Goal: Task Accomplishment & Management: Complete application form

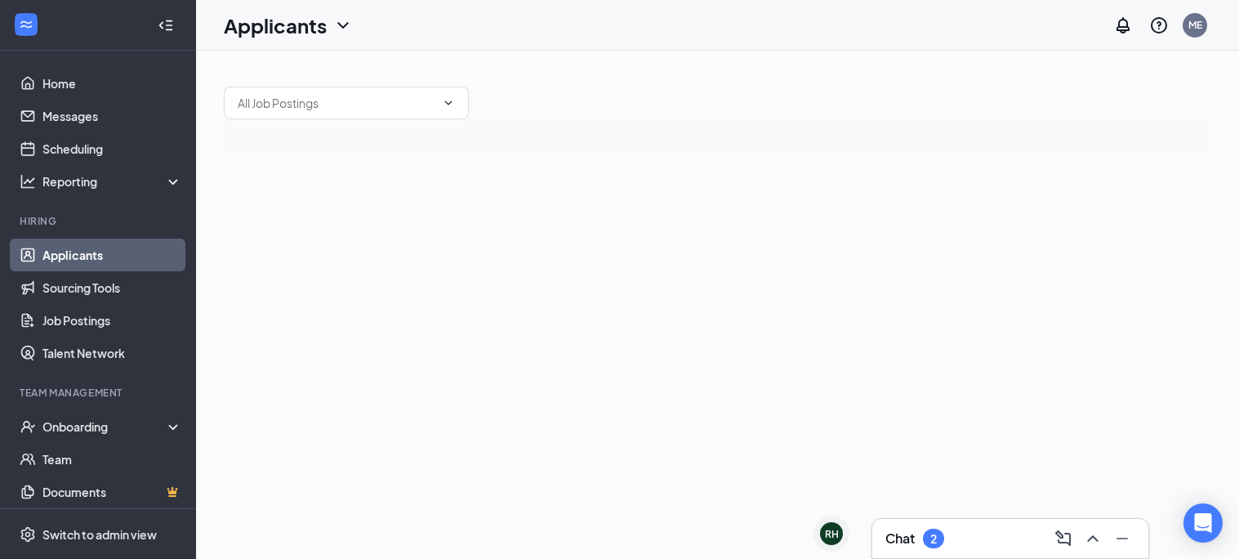
click at [921, 528] on div "Chat 2" at bounding box center [914, 538] width 59 height 20
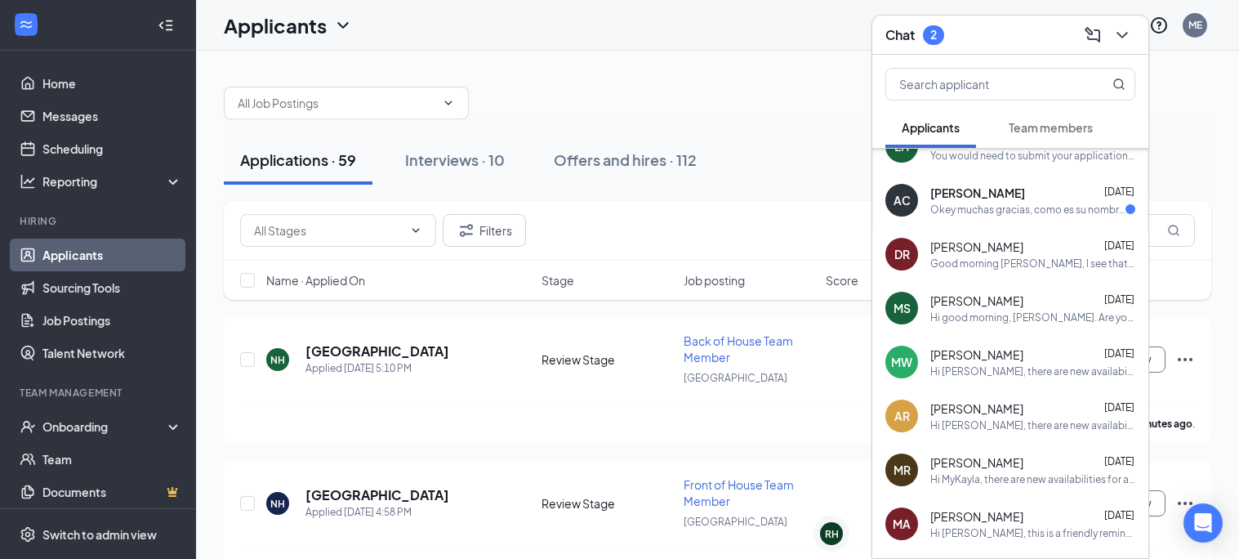
scroll to position [368, 0]
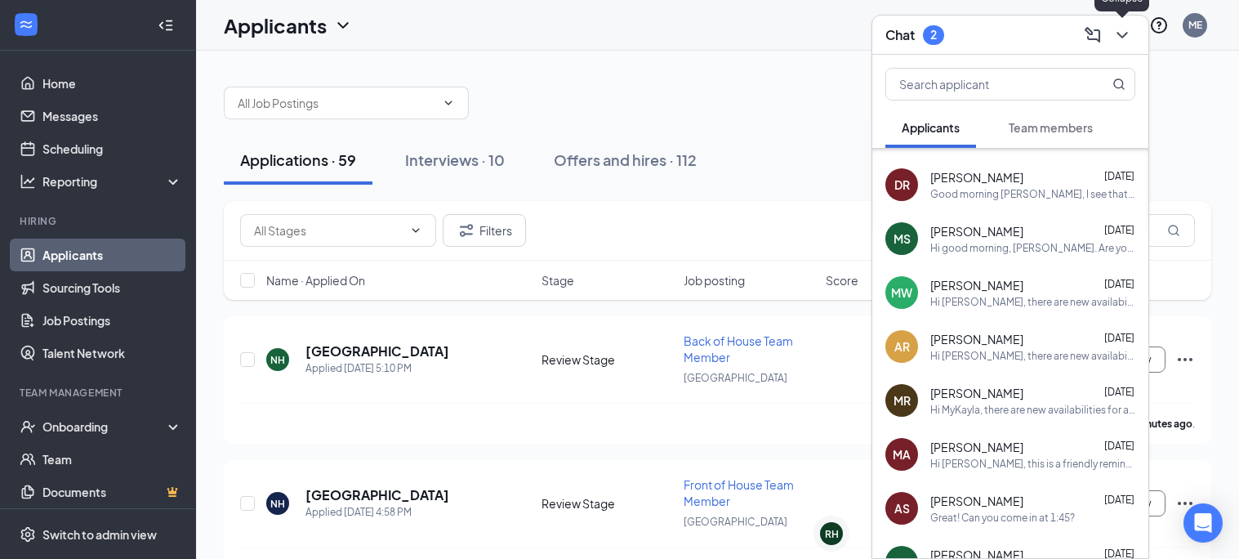
click at [1114, 38] on icon "ChevronDown" at bounding box center [1122, 35] width 20 height 20
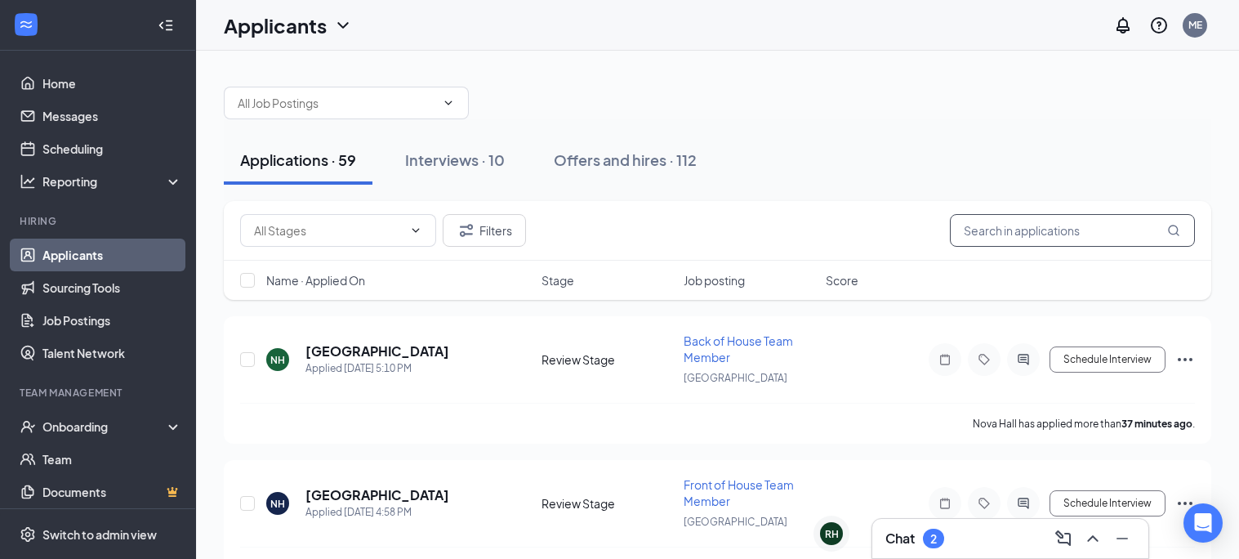
click at [1019, 229] on input "text" at bounding box center [1072, 230] width 245 height 33
type input "[PERSON_NAME]"
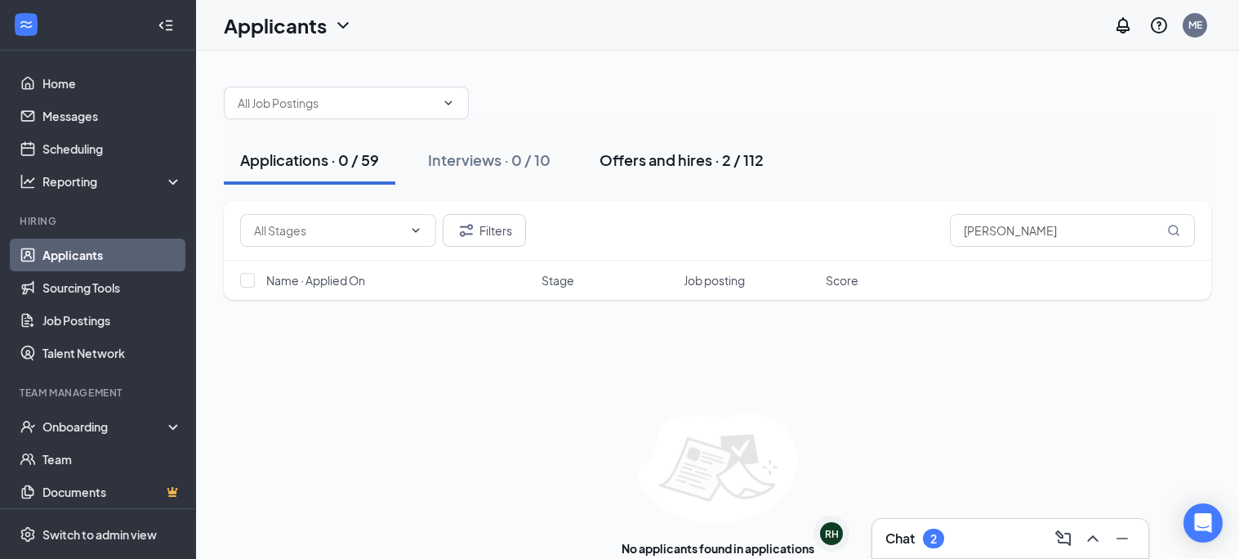
click at [631, 160] on div "Offers and hires · 2 / 112" at bounding box center [682, 159] width 164 height 20
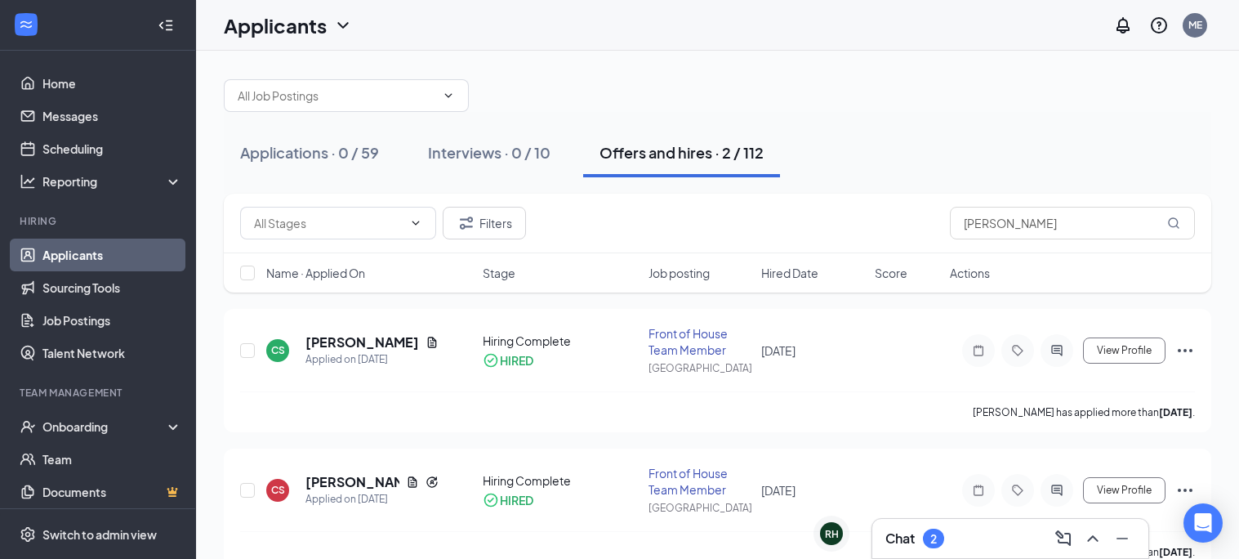
scroll to position [39, 0]
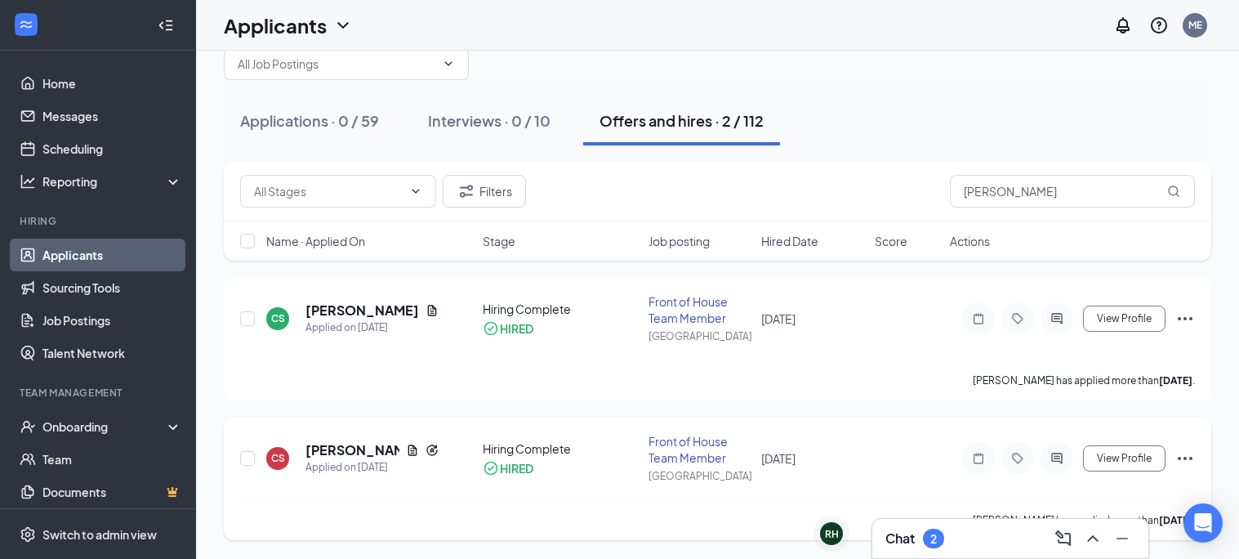
click at [1182, 457] on icon "Ellipses" at bounding box center [1185, 458] width 20 height 20
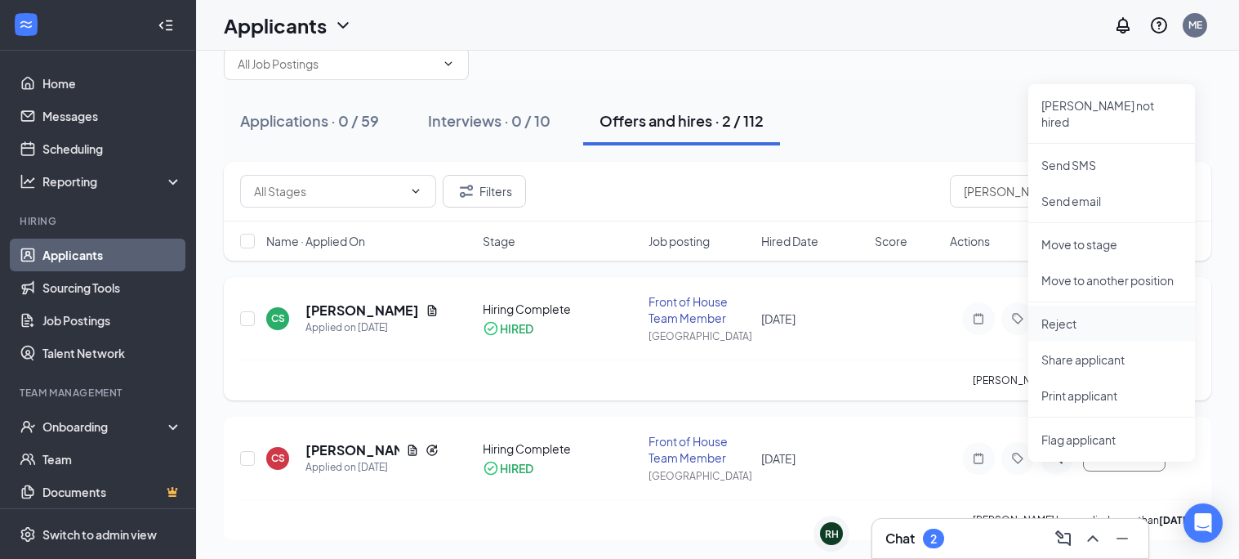
click at [1076, 315] on p "Reject" at bounding box center [1111, 323] width 140 height 16
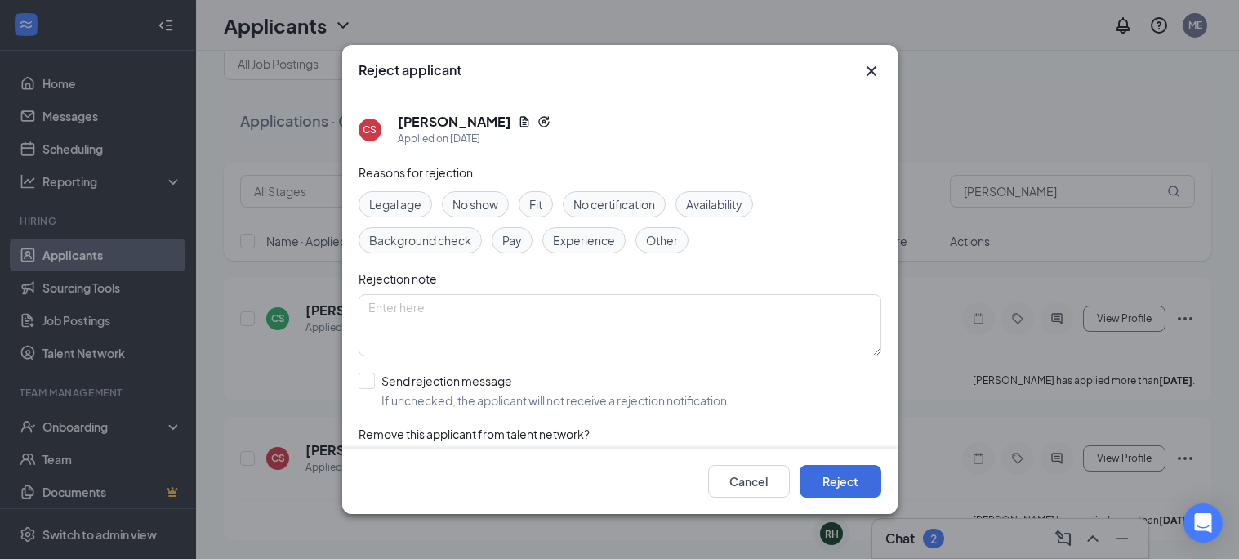
click at [663, 244] on span "Other" at bounding box center [662, 240] width 32 height 18
click at [533, 324] on textarea at bounding box center [620, 325] width 523 height 62
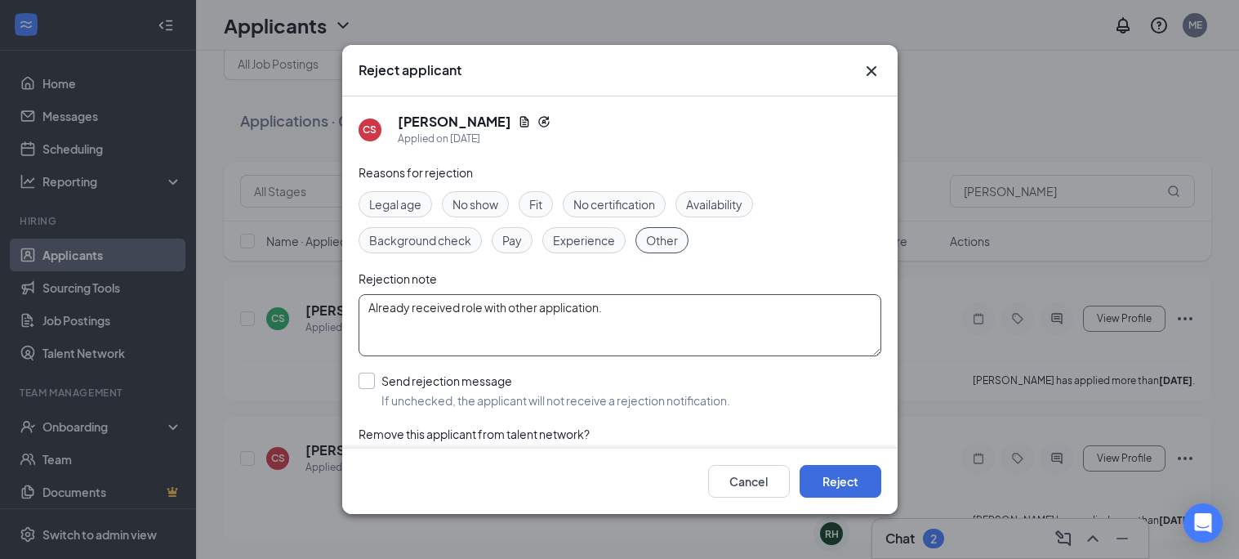
scroll to position [42, 0]
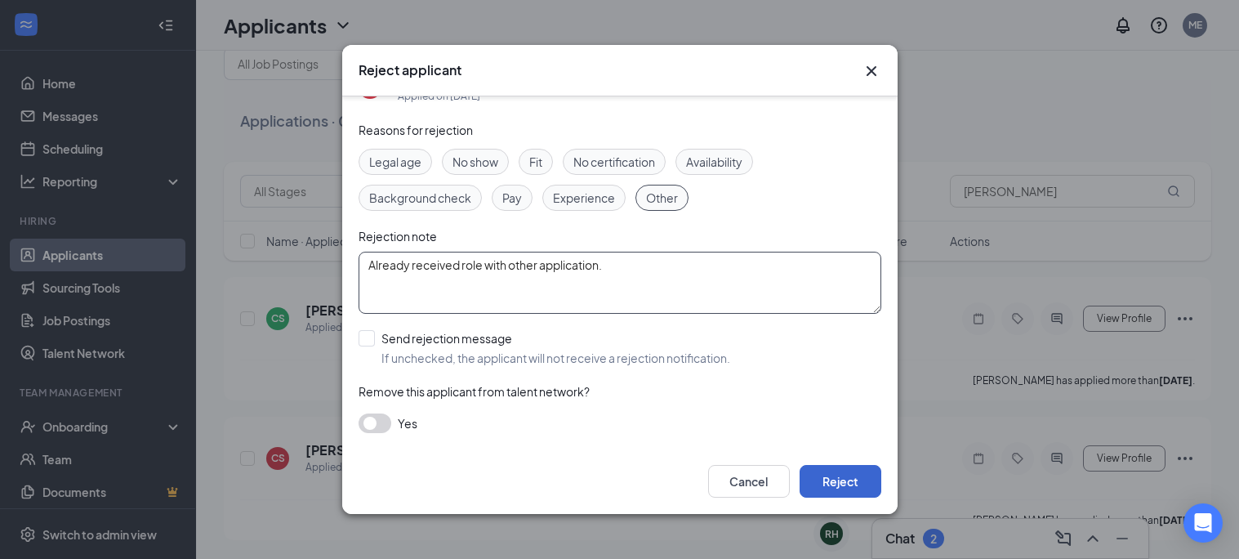
type textarea "Already received role with other application."
click at [835, 477] on button "Reject" at bounding box center [841, 481] width 82 height 33
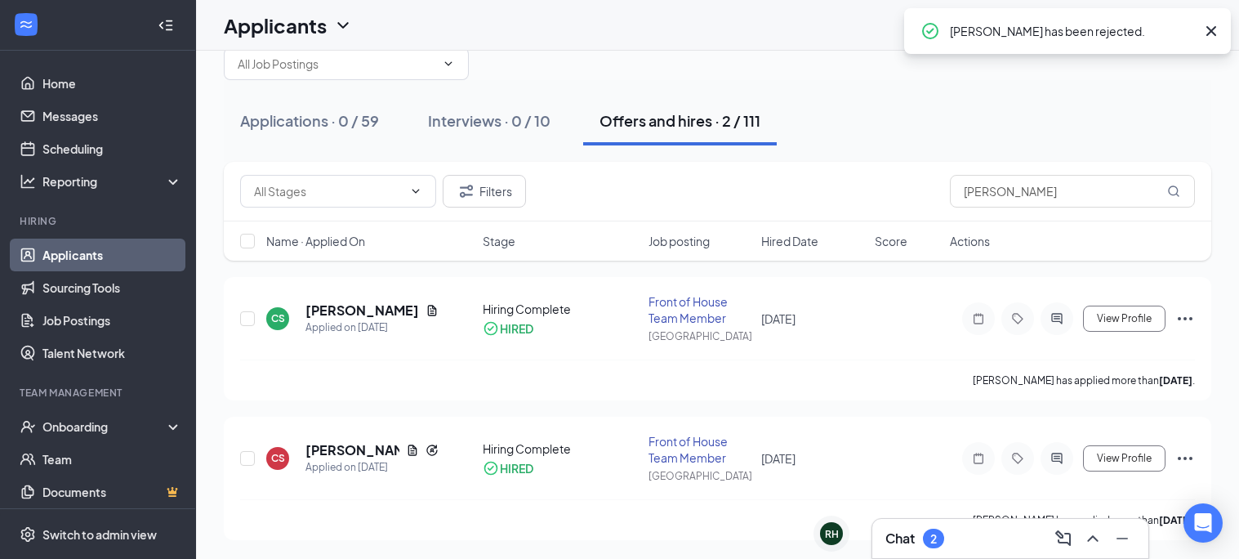
scroll to position [0, 0]
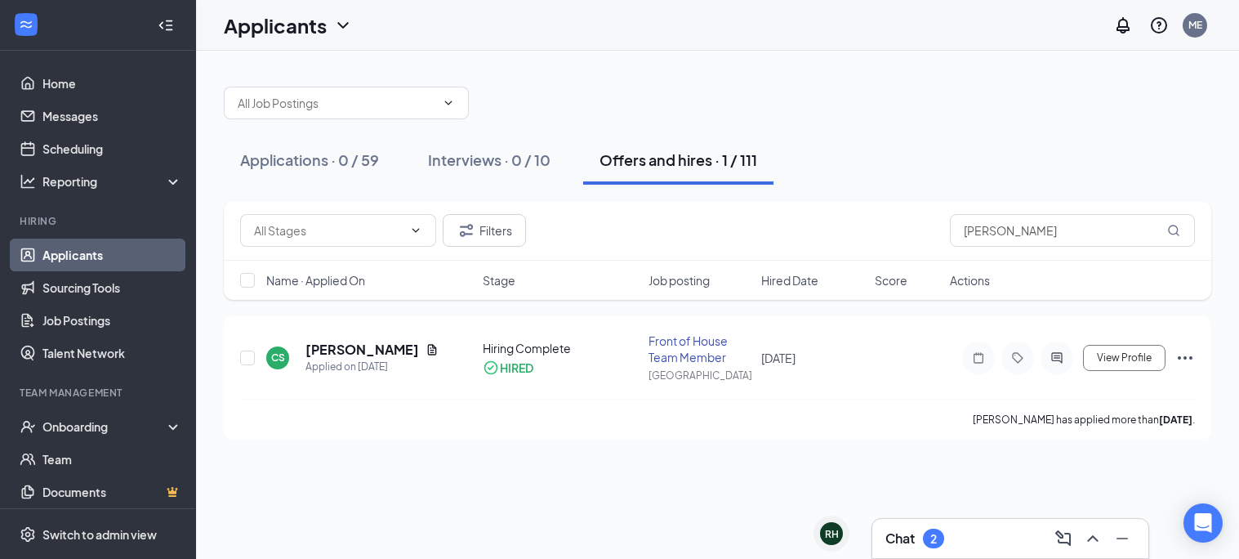
click at [912, 526] on div "Chat 2" at bounding box center [1010, 538] width 250 height 26
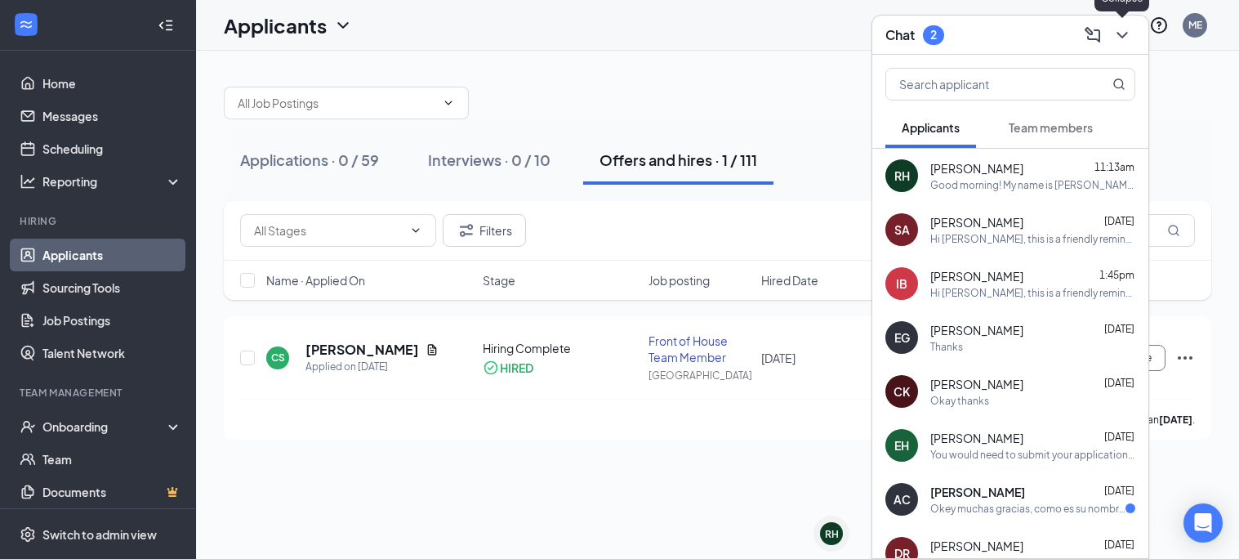
click at [1115, 42] on icon "ChevronDown" at bounding box center [1122, 35] width 20 height 20
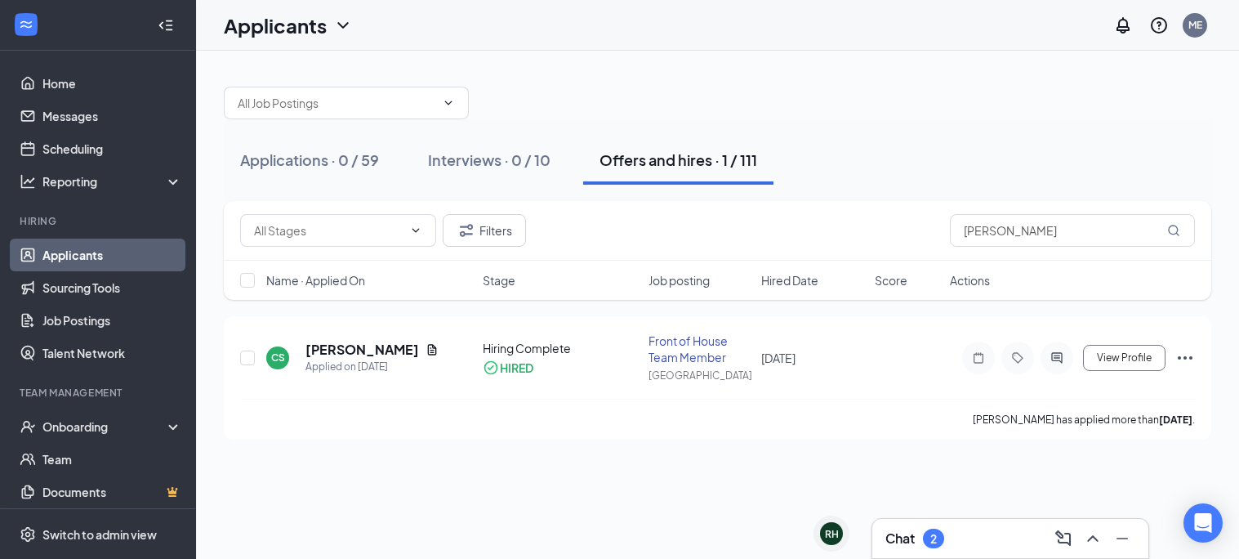
click at [928, 529] on div "2" at bounding box center [933, 538] width 21 height 20
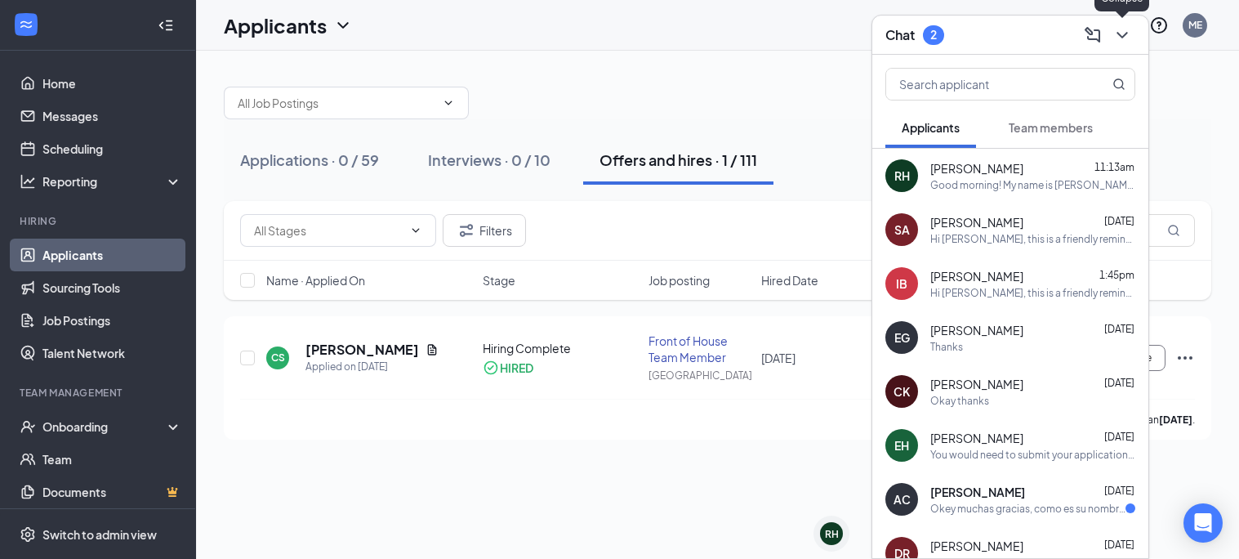
click at [1129, 27] on icon "ChevronDown" at bounding box center [1122, 35] width 20 height 20
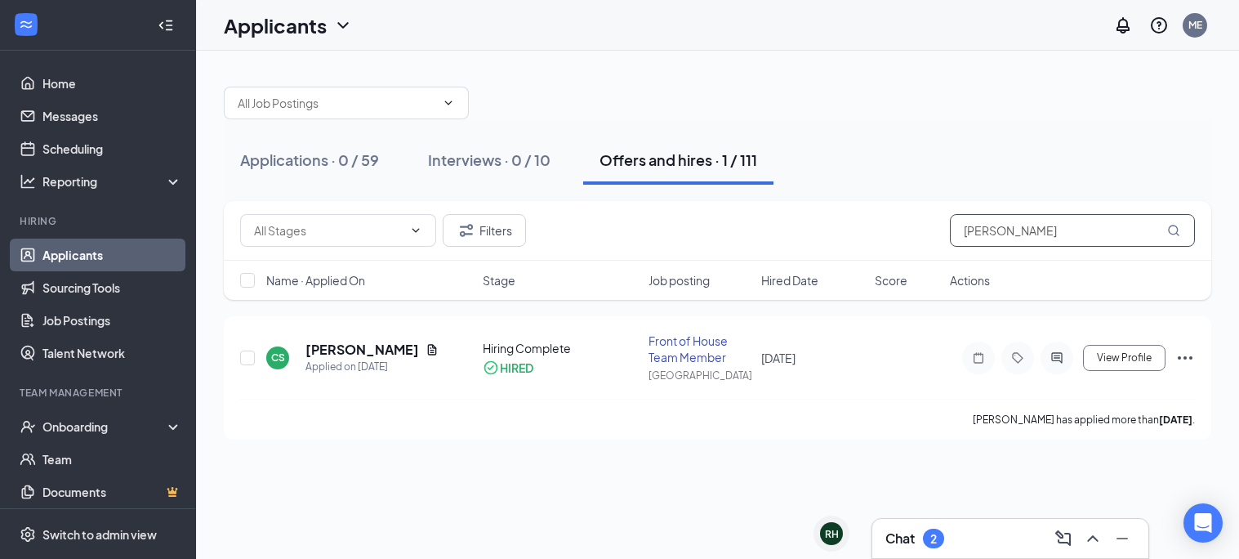
click at [1032, 226] on input "[PERSON_NAME]" at bounding box center [1072, 230] width 245 height 33
click at [1176, 230] on icon "MagnifyingGlass" at bounding box center [1173, 230] width 13 height 13
click at [1117, 216] on input "[PERSON_NAME]" at bounding box center [1072, 230] width 245 height 33
type input "c"
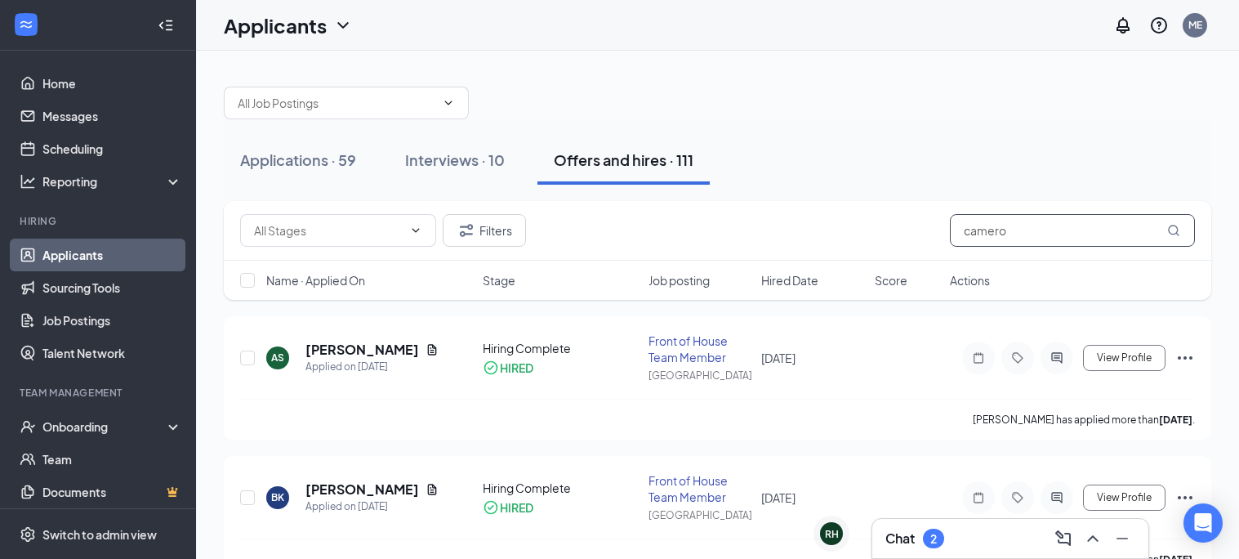
type input "[PERSON_NAME]"
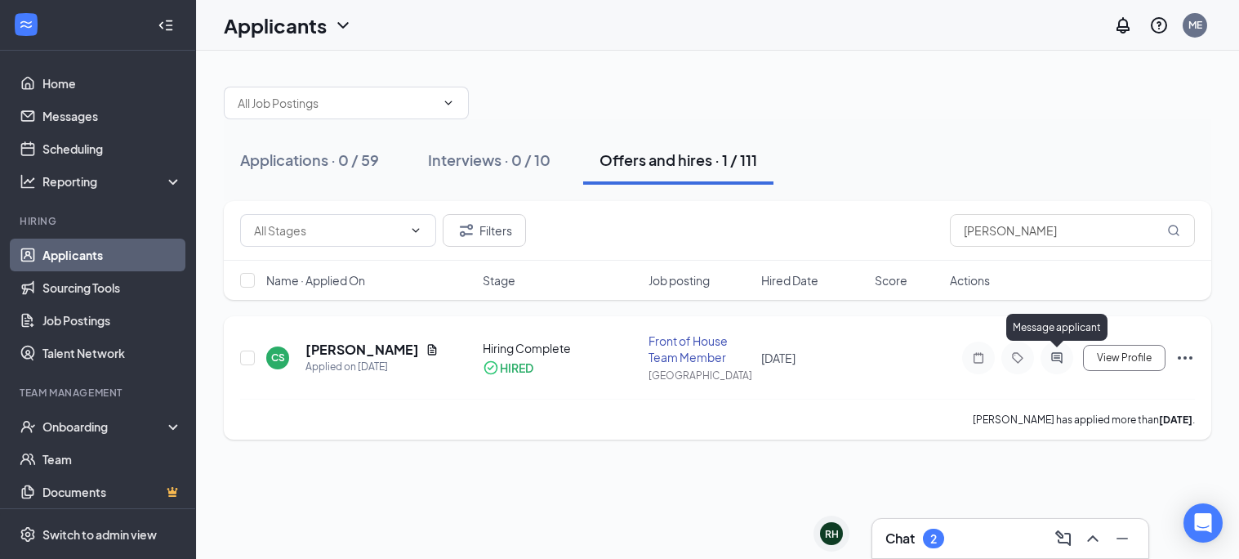
click at [1051, 353] on icon "ActiveChat" at bounding box center [1057, 357] width 20 height 13
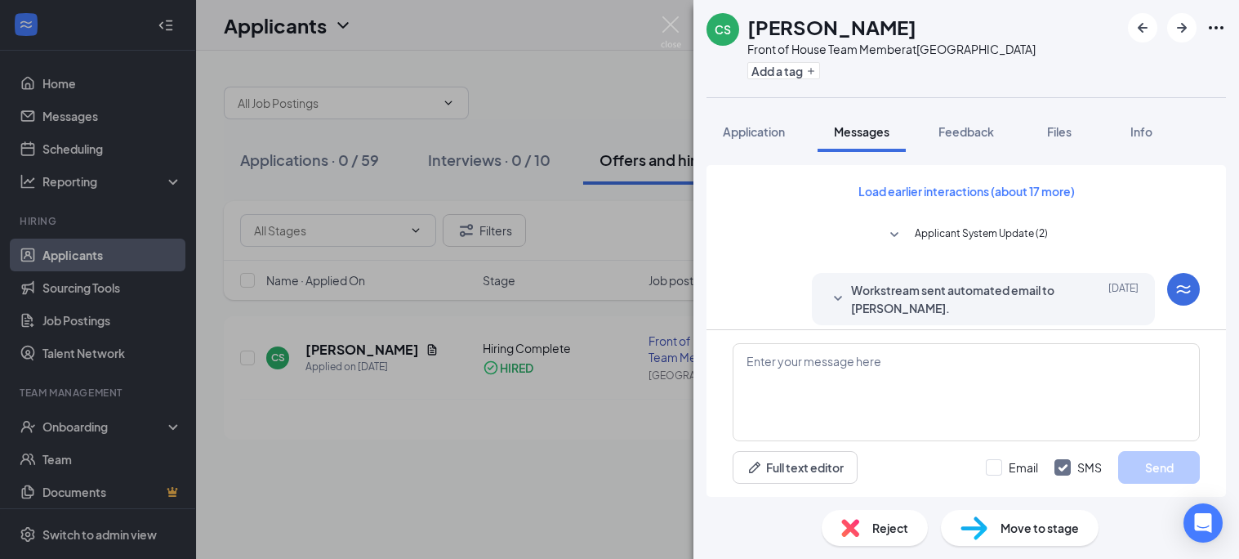
scroll to position [846, 0]
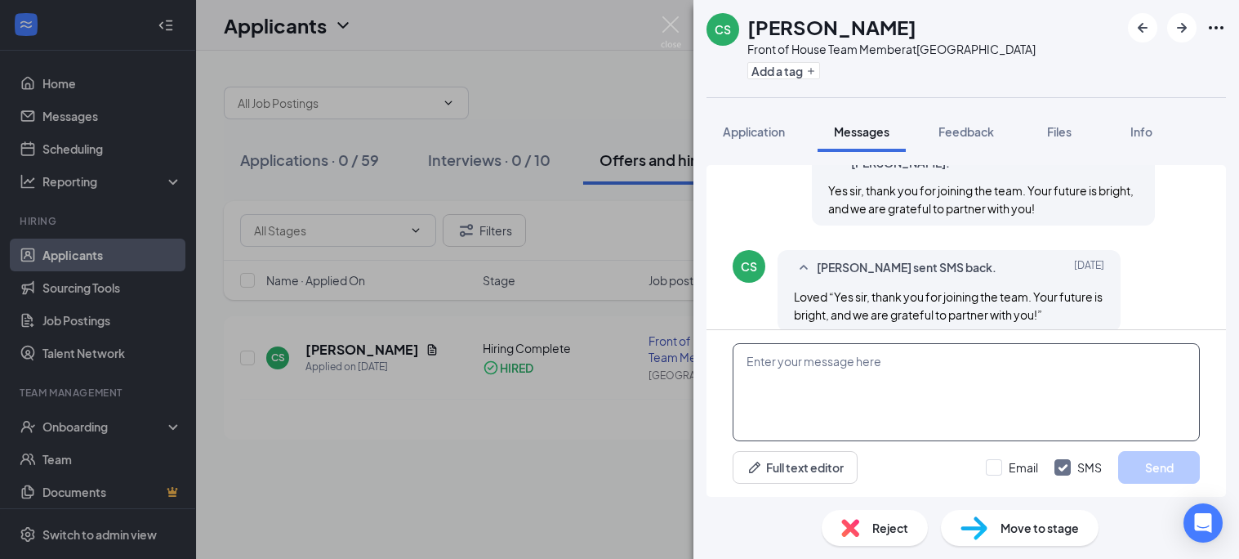
click at [872, 390] on textarea at bounding box center [966, 392] width 467 height 98
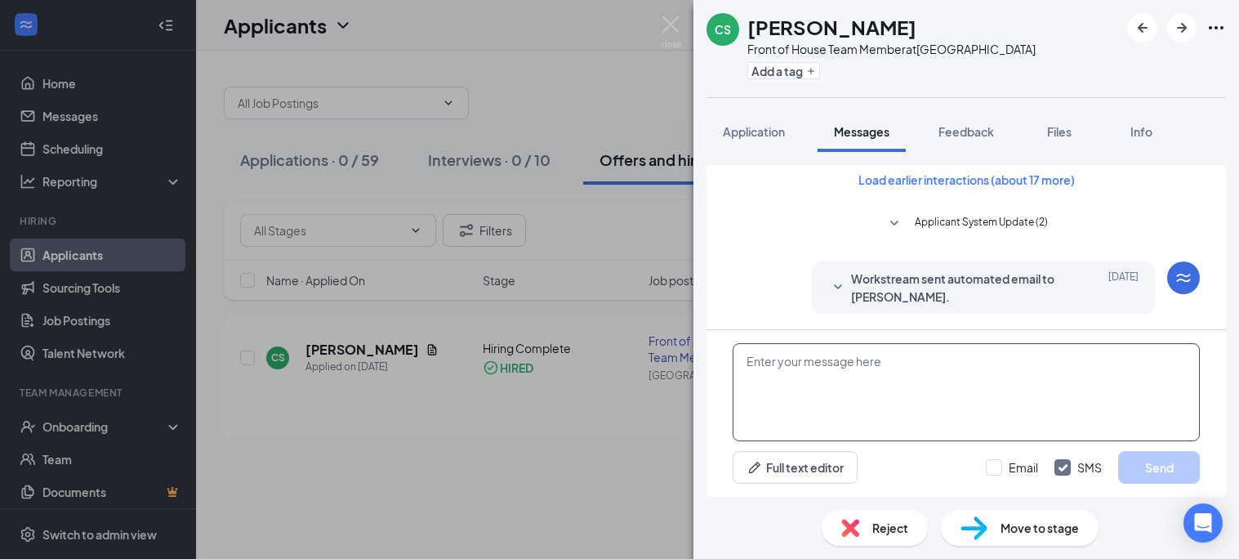
scroll to position [0, 0]
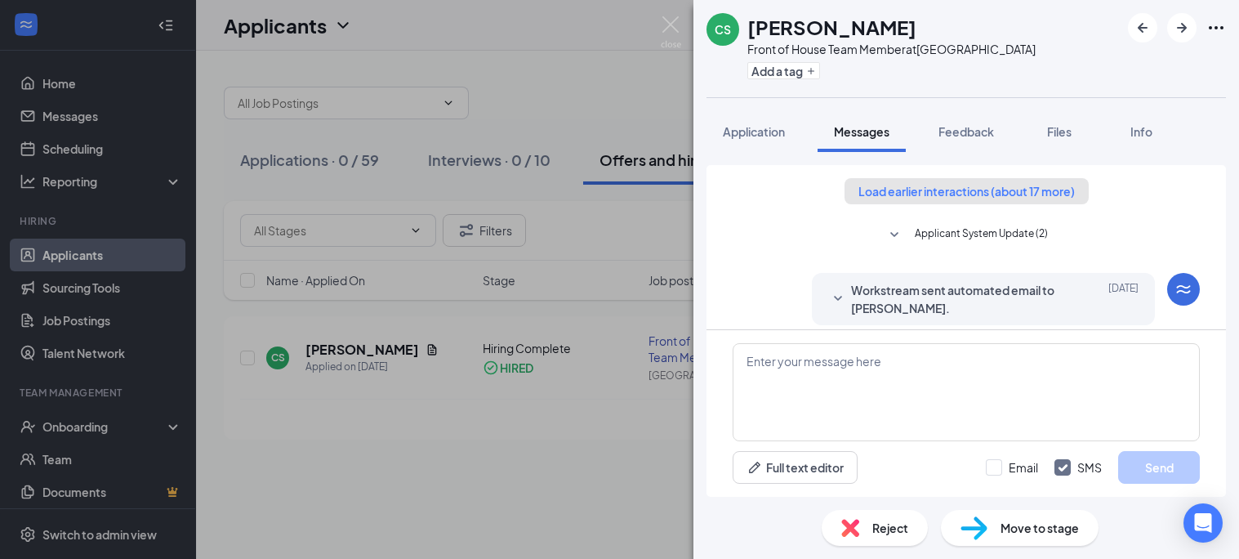
click at [911, 198] on button "Load earlier interactions (about 17 more)" at bounding box center [967, 191] width 244 height 26
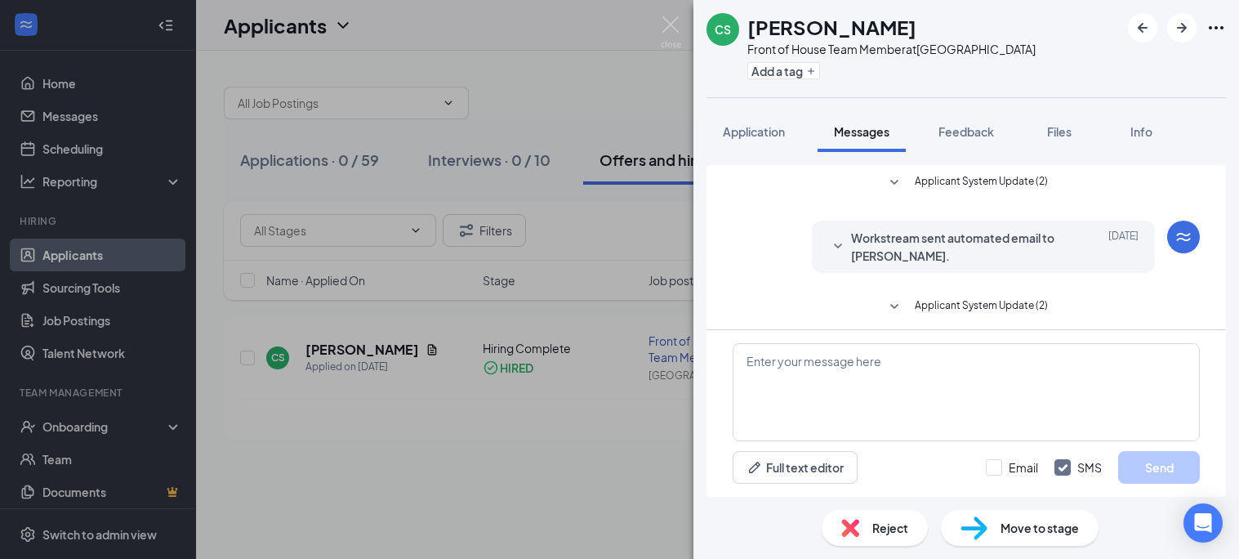
click at [918, 176] on span "Applicant System Update (2)" at bounding box center [981, 183] width 133 height 20
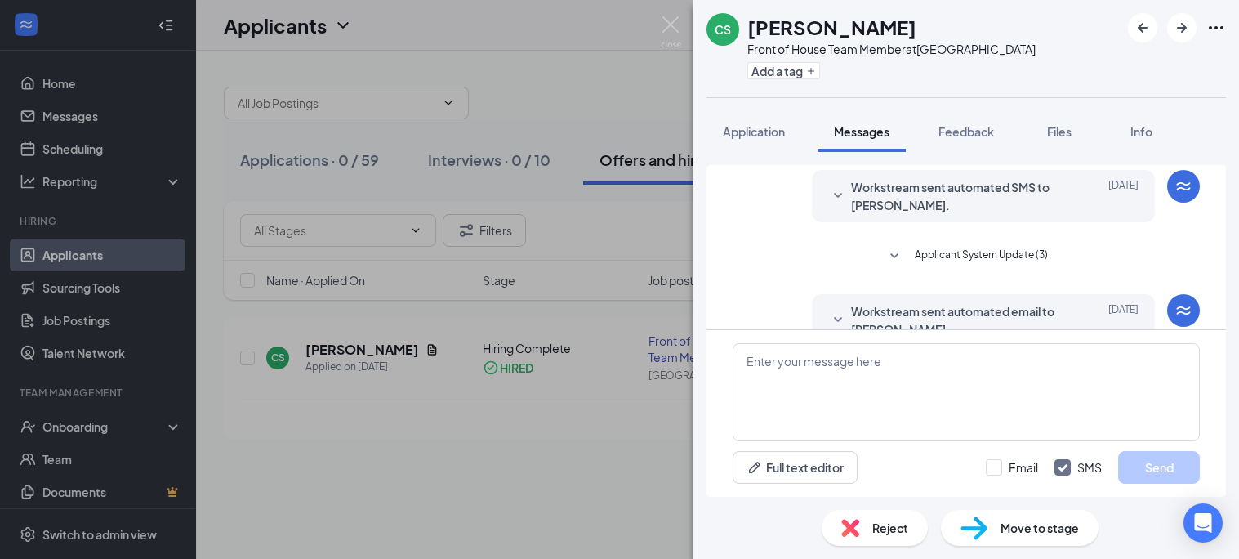
scroll to position [1599, 0]
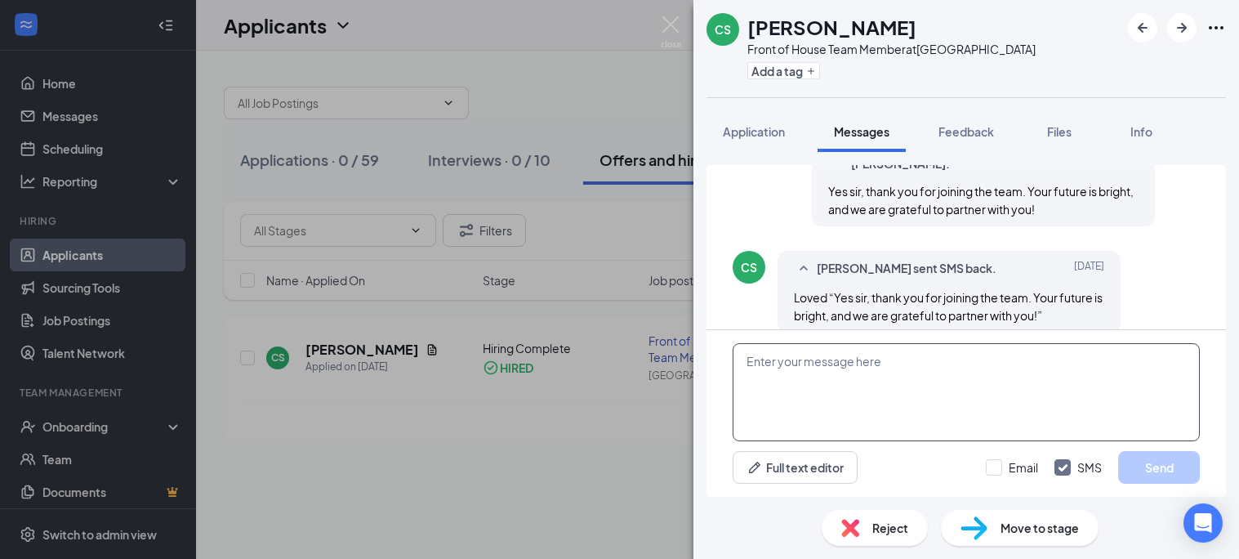
click at [839, 359] on textarea at bounding box center [966, 392] width 467 height 98
type textarea "Hello [PERSON_NAME]"
click at [1155, 468] on button "Send" at bounding box center [1159, 467] width 82 height 33
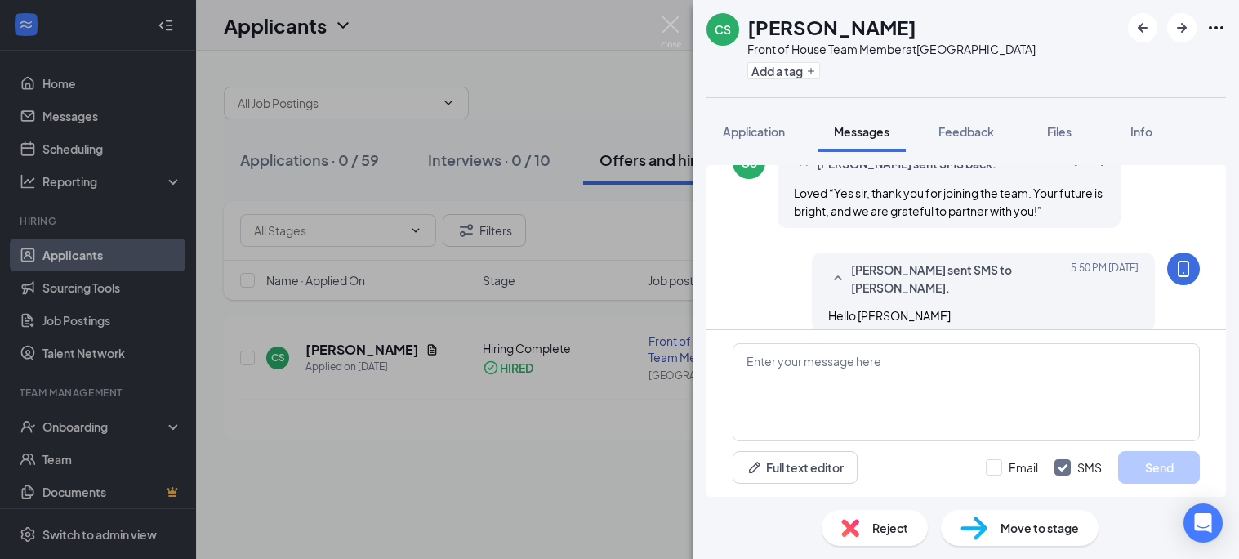
click at [1213, 30] on icon "Ellipses" at bounding box center [1216, 28] width 20 height 20
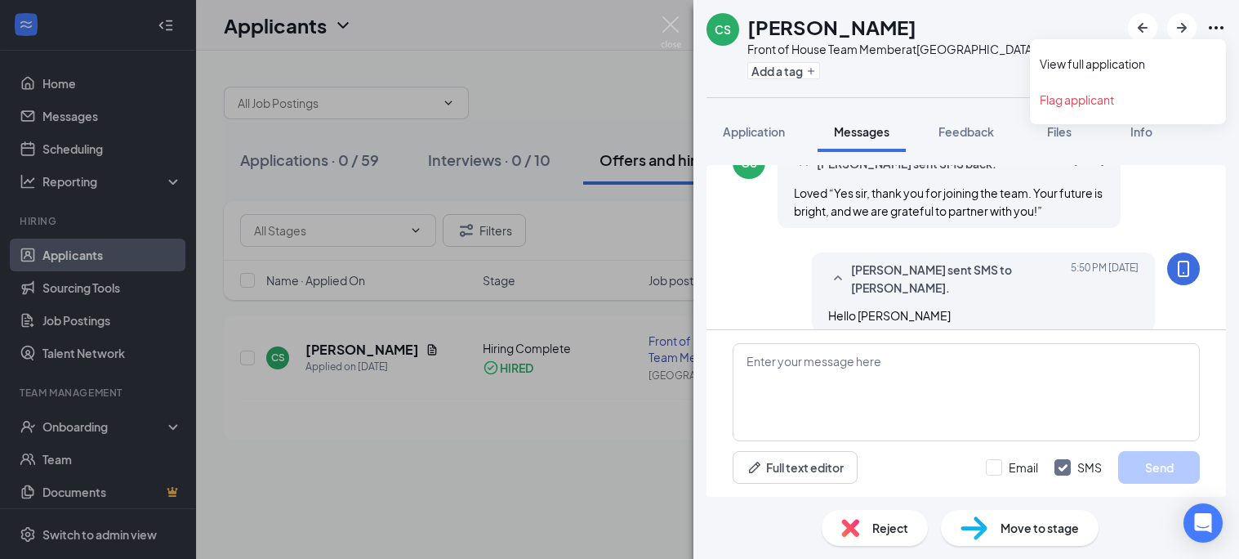
click at [1213, 30] on icon "Ellipses" at bounding box center [1216, 28] width 20 height 20
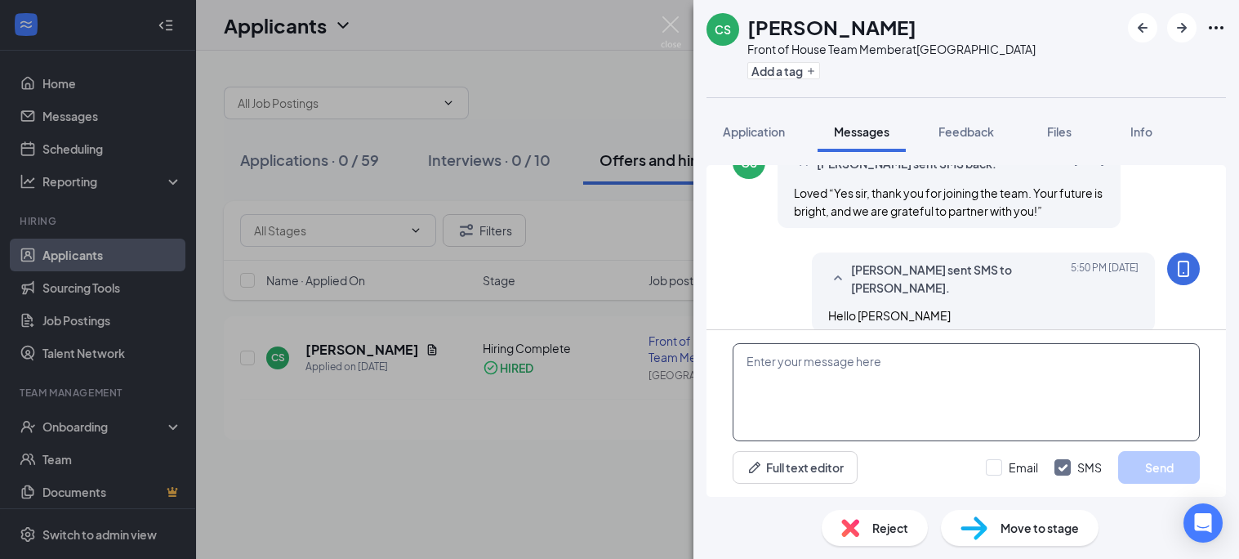
click at [781, 391] on textarea at bounding box center [966, 392] width 467 height 98
click at [546, 505] on div "CS [PERSON_NAME] Front of House Team Member at [GEOGRAPHIC_DATA] Add a tag Appl…" at bounding box center [619, 279] width 1239 height 559
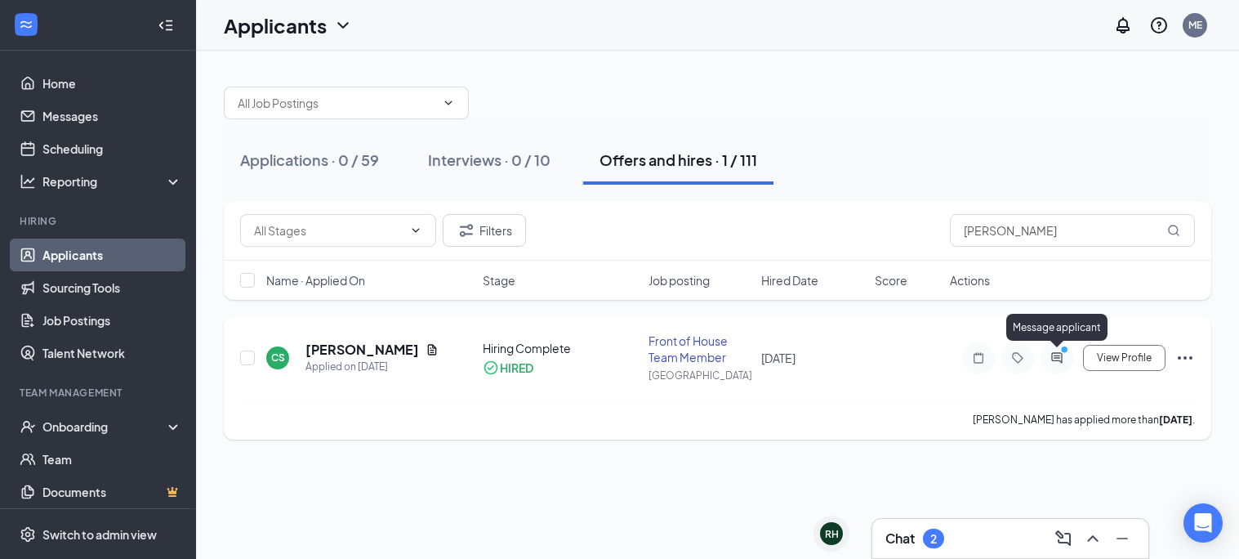
click at [1054, 351] on icon "ActiveChat" at bounding box center [1057, 357] width 20 height 13
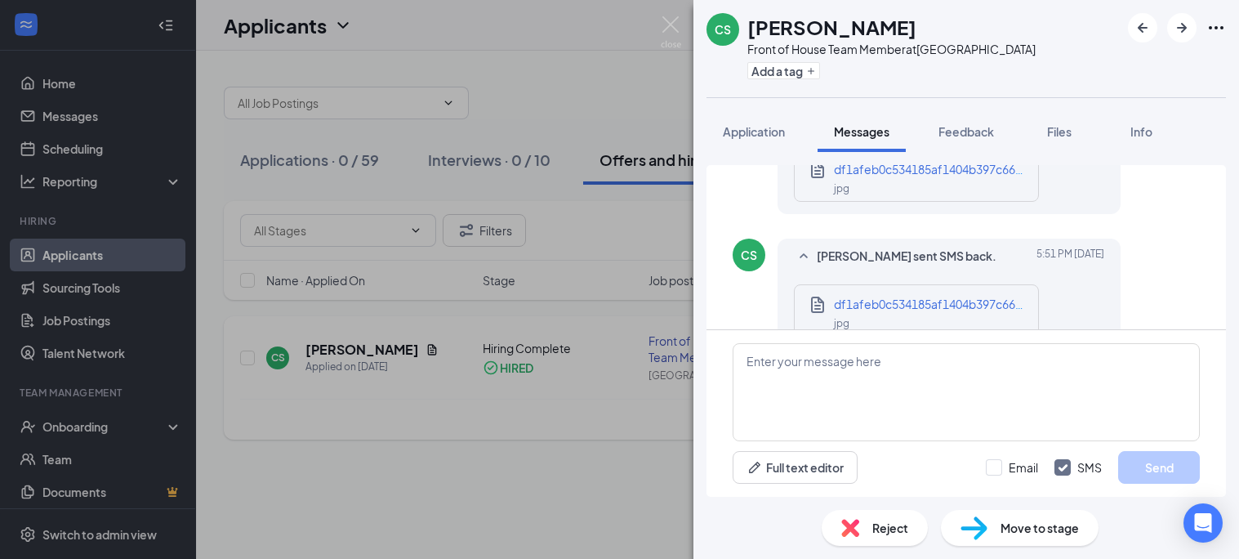
scroll to position [1095, 0]
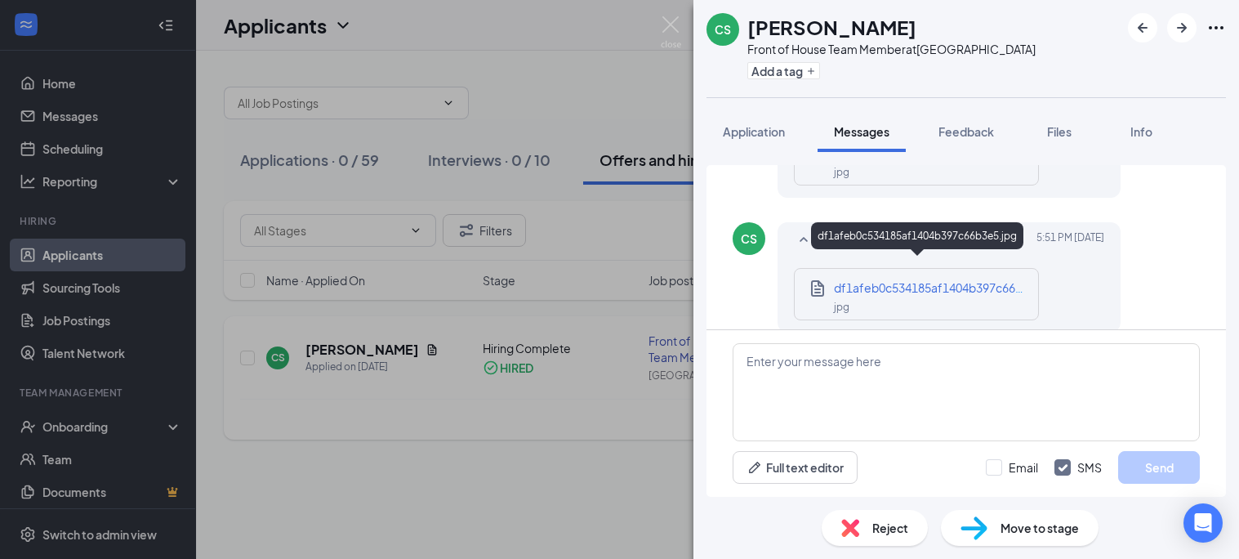
click at [935, 280] on span "df1afeb0c534185af1404b397c66b3e5.jpg" at bounding box center [949, 287] width 230 height 15
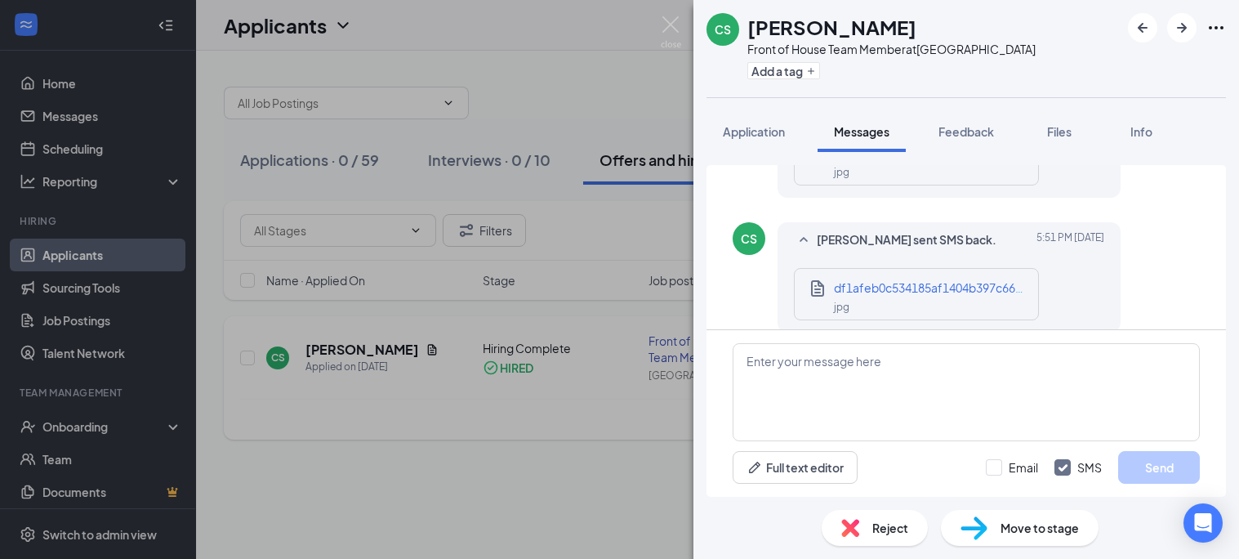
click at [294, 430] on div "CS [PERSON_NAME] Front of House Team Member at [GEOGRAPHIC_DATA] Add a tag Appl…" at bounding box center [619, 279] width 1239 height 559
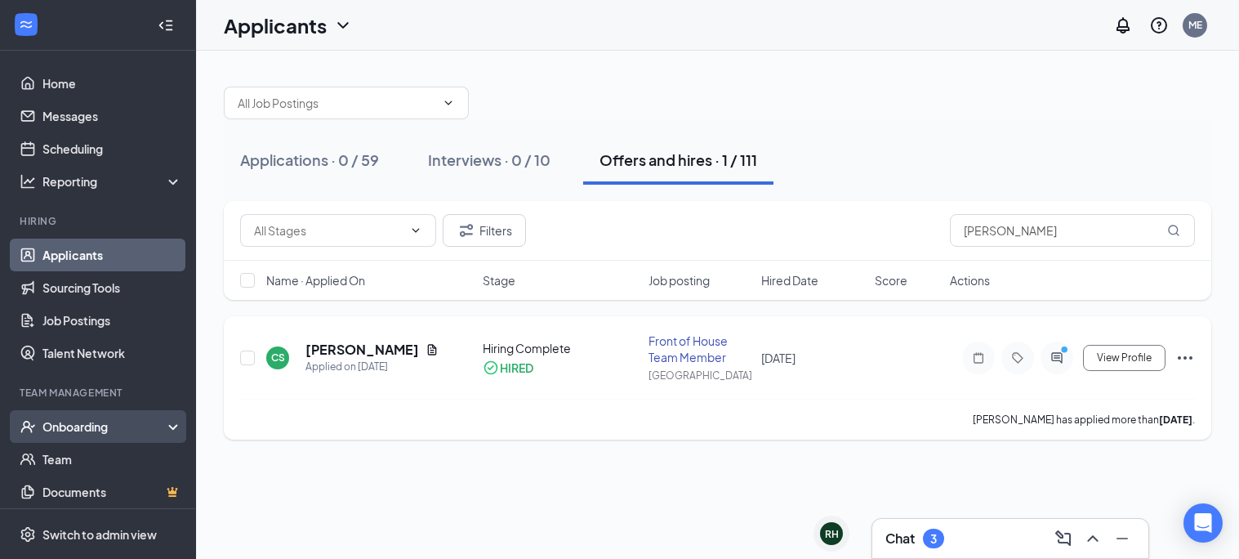
click at [83, 431] on div "Onboarding" at bounding box center [105, 426] width 126 height 16
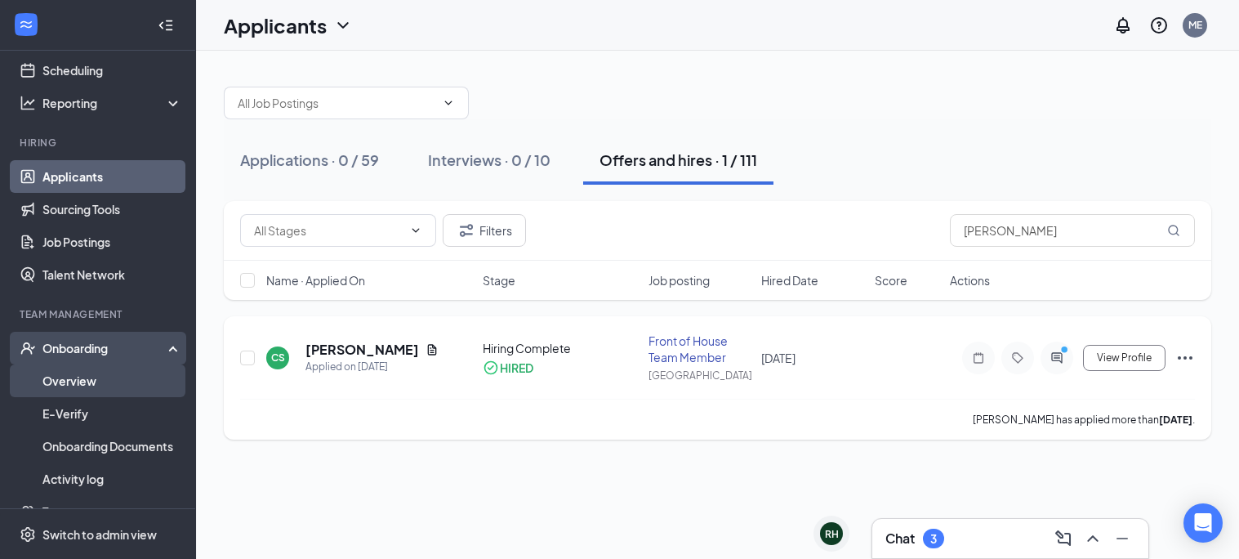
click at [65, 387] on link "Overview" at bounding box center [112, 380] width 140 height 33
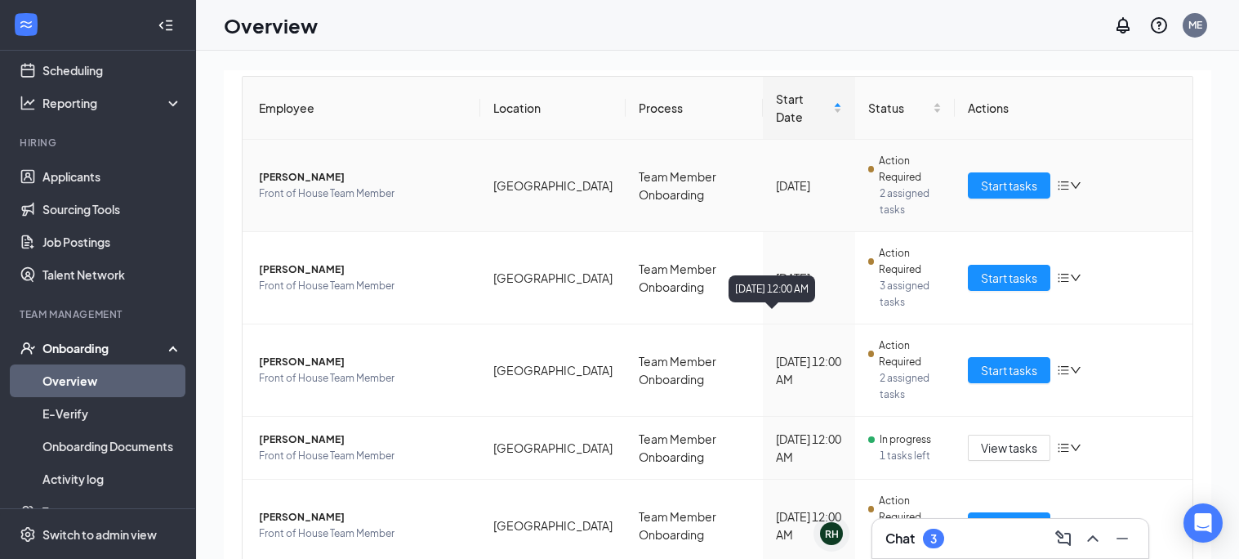
scroll to position [206, 0]
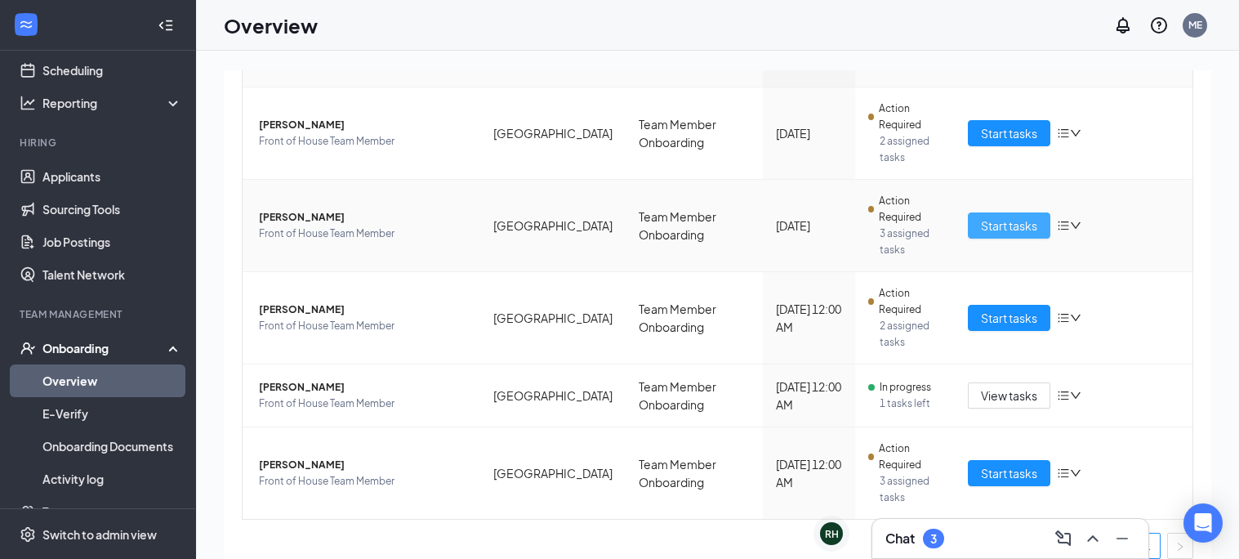
click at [999, 216] on span "Start tasks" at bounding box center [1009, 225] width 56 height 18
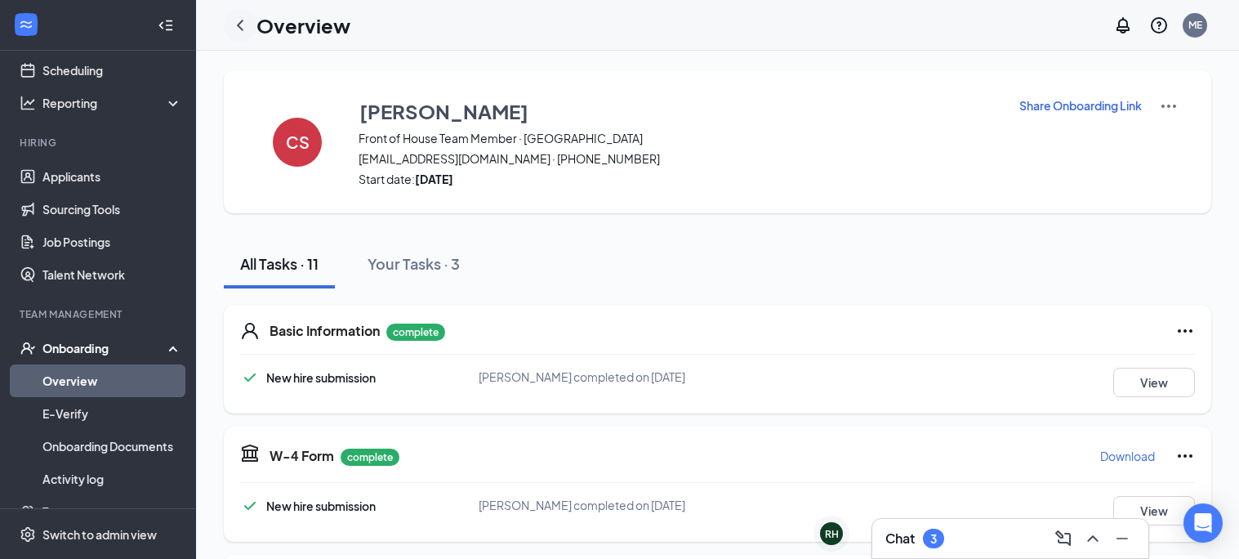
click at [238, 30] on icon "ChevronLeft" at bounding box center [240, 26] width 20 height 20
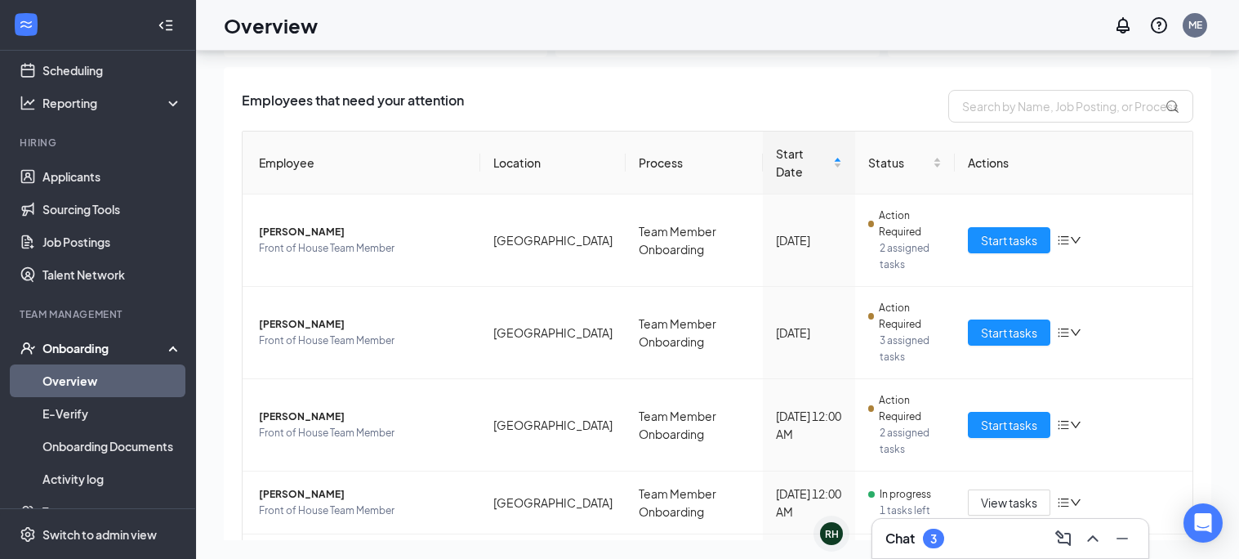
scroll to position [18, 0]
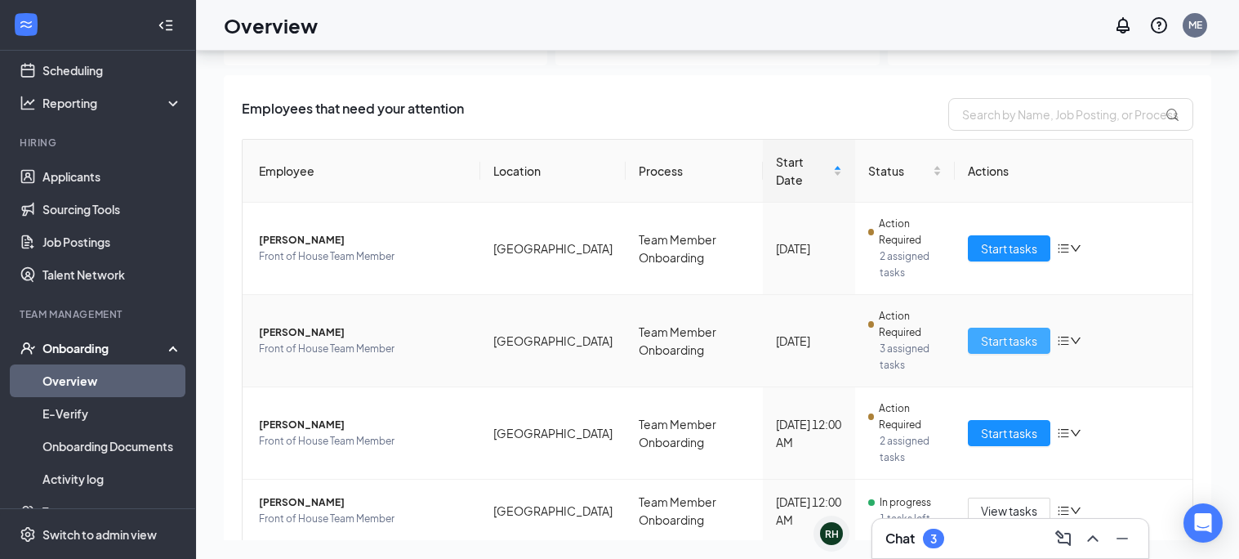
click at [1004, 332] on span "Start tasks" at bounding box center [1009, 341] width 56 height 18
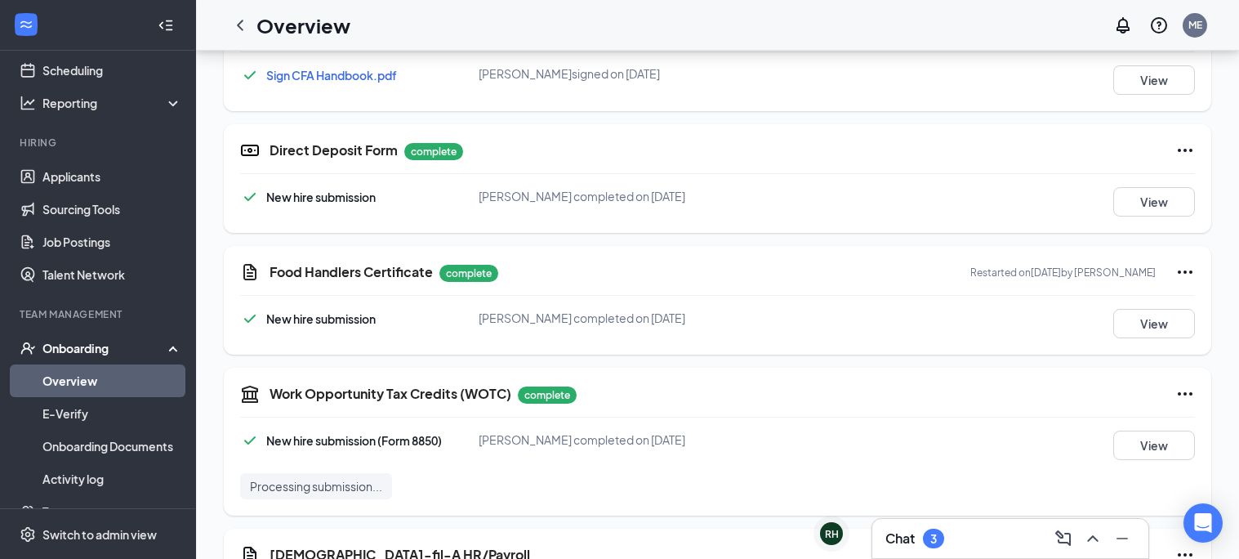
scroll to position [706, 0]
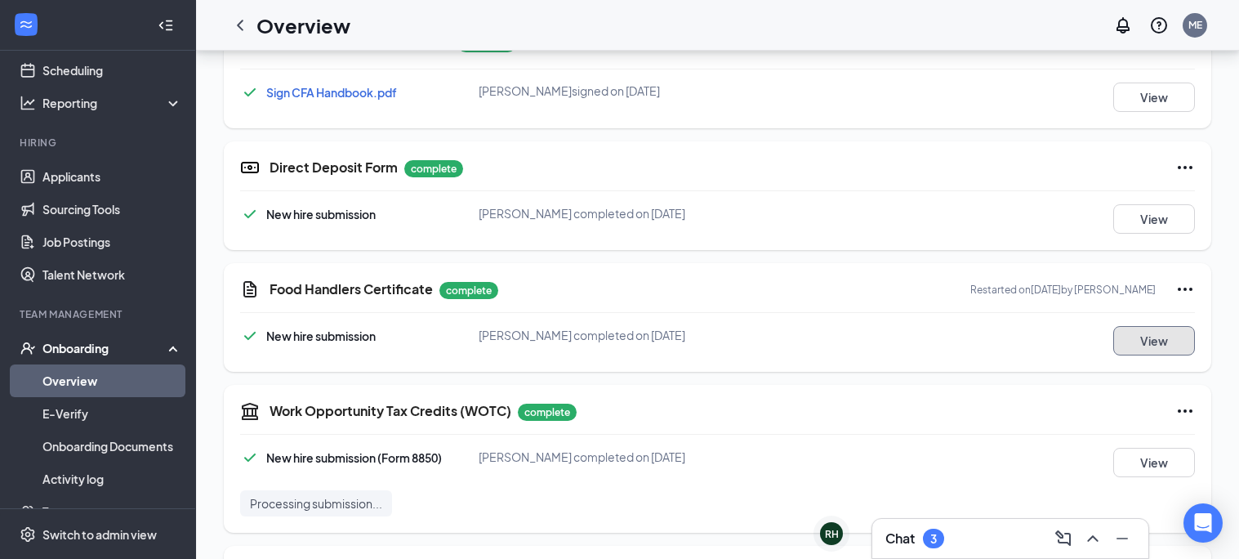
click at [1134, 351] on button "View" at bounding box center [1154, 340] width 82 height 29
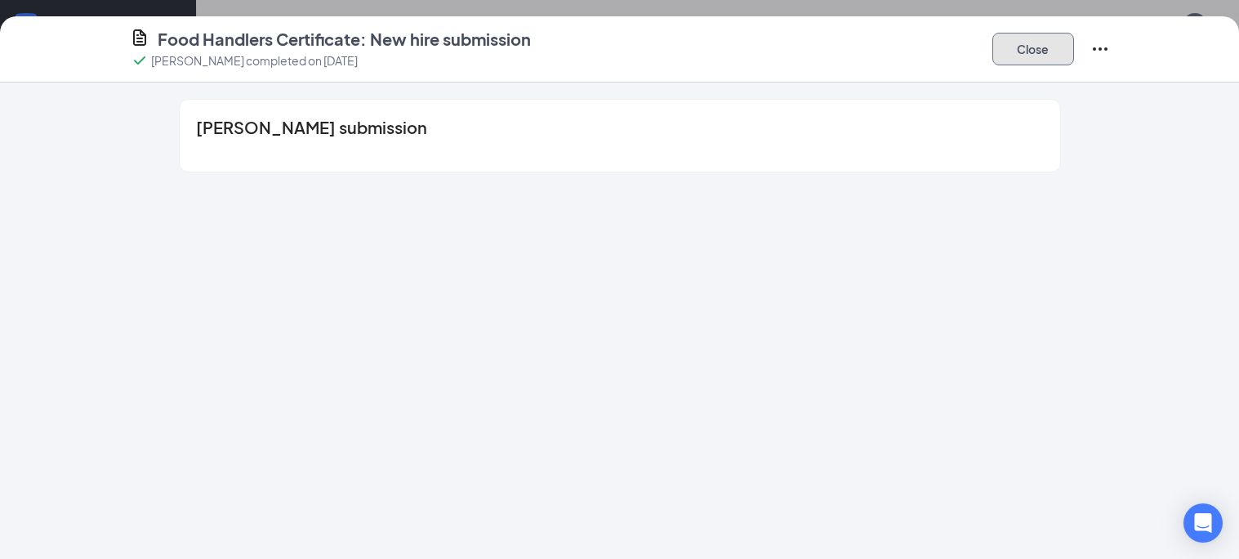
click at [1048, 56] on button "Close" at bounding box center [1033, 49] width 82 height 33
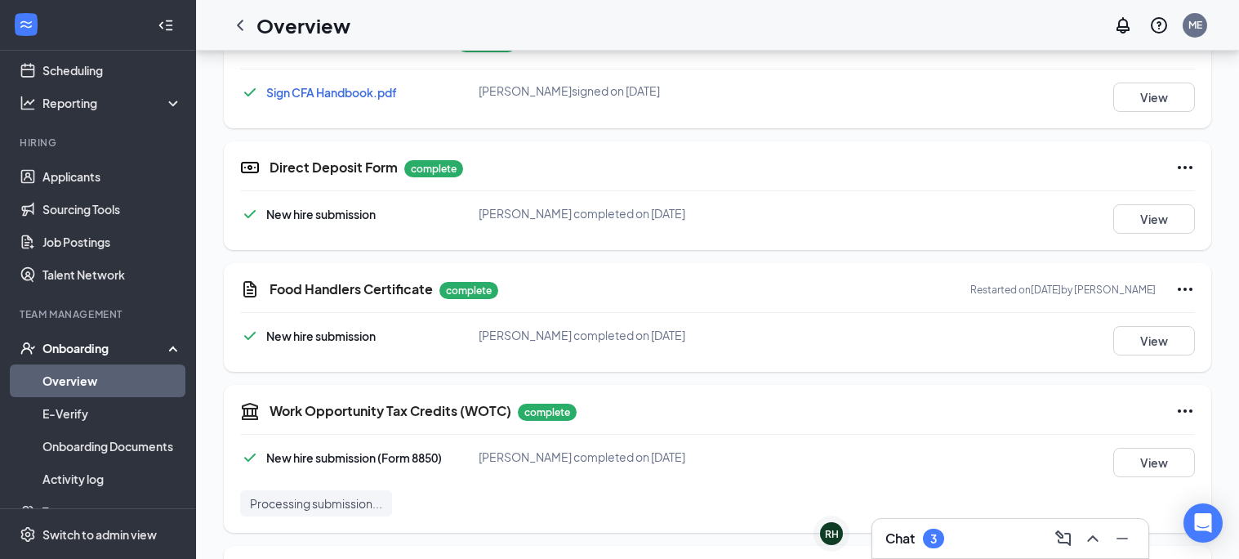
click at [1188, 289] on icon "Ellipses" at bounding box center [1185, 289] width 20 height 20
click at [1148, 319] on span "Restart" at bounding box center [1152, 321] width 39 height 16
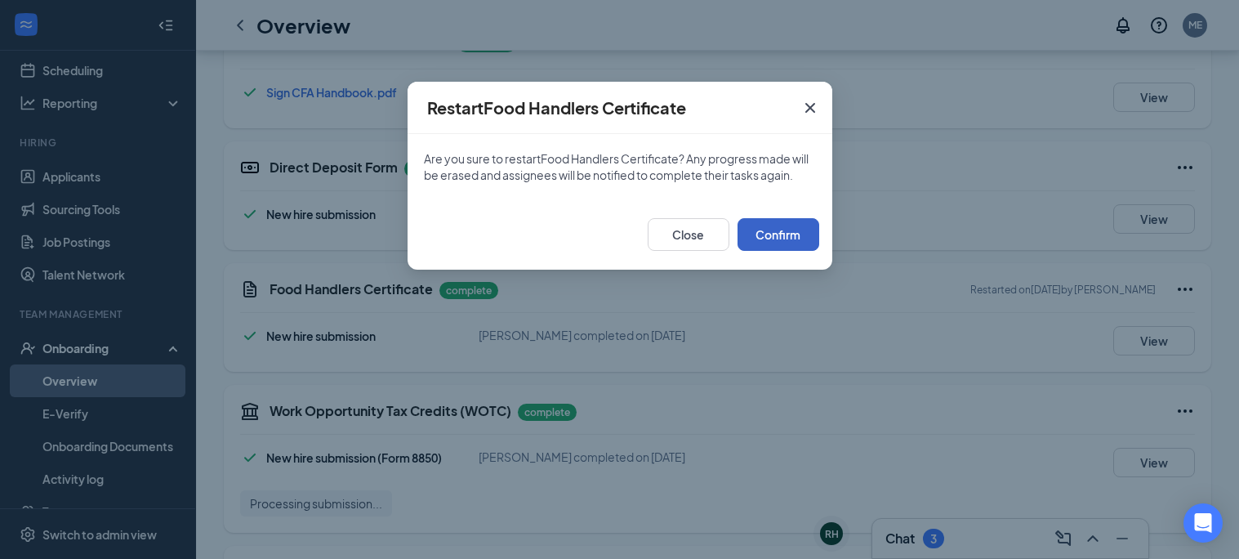
click at [766, 230] on button "Confirm" at bounding box center [779, 234] width 82 height 33
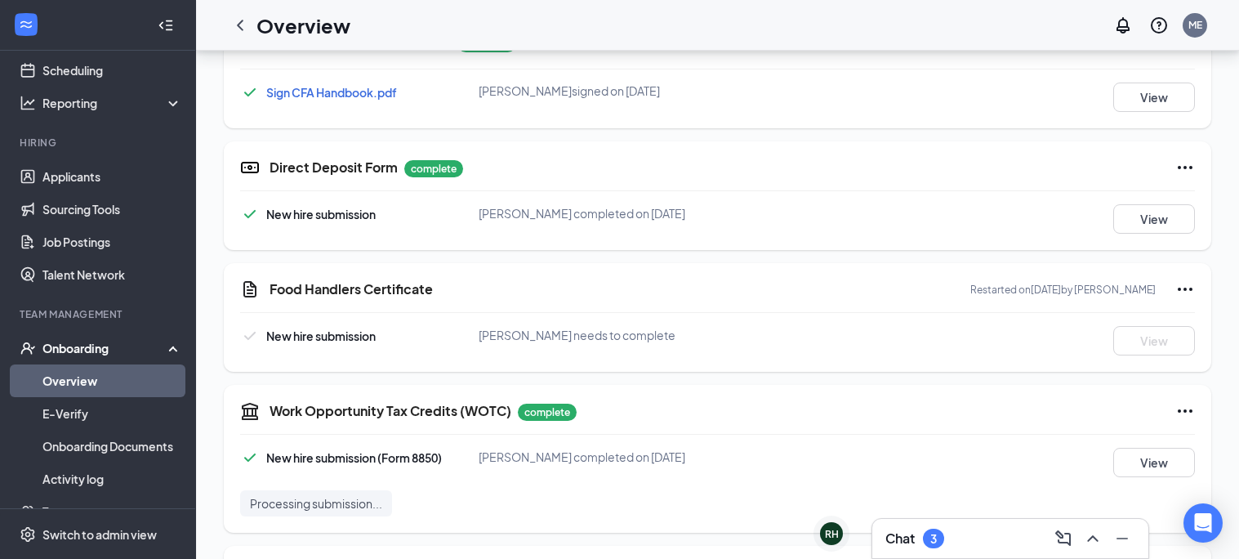
scroll to position [685, 0]
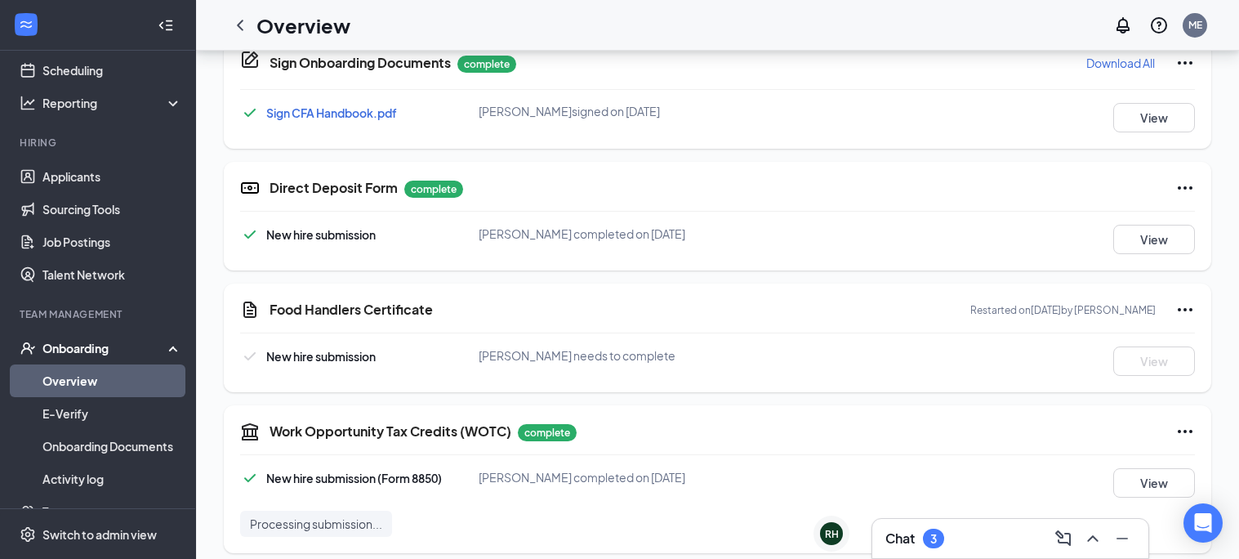
click at [1184, 307] on icon "Ellipses" at bounding box center [1185, 310] width 20 height 20
click at [820, 324] on div "Food Handlers Certificate Restarted on [DATE] by [PERSON_NAME] New hire submiss…" at bounding box center [718, 337] width 988 height 109
click at [1184, 308] on icon "Ellipses" at bounding box center [1185, 309] width 15 height 3
click at [817, 332] on div at bounding box center [717, 332] width 955 height 1
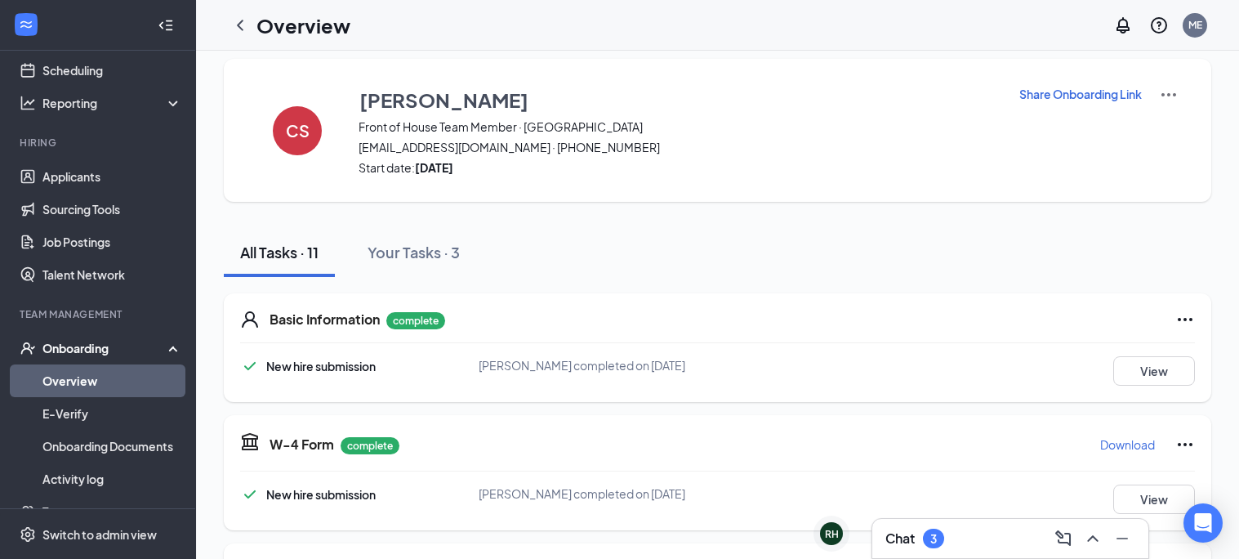
scroll to position [0, 0]
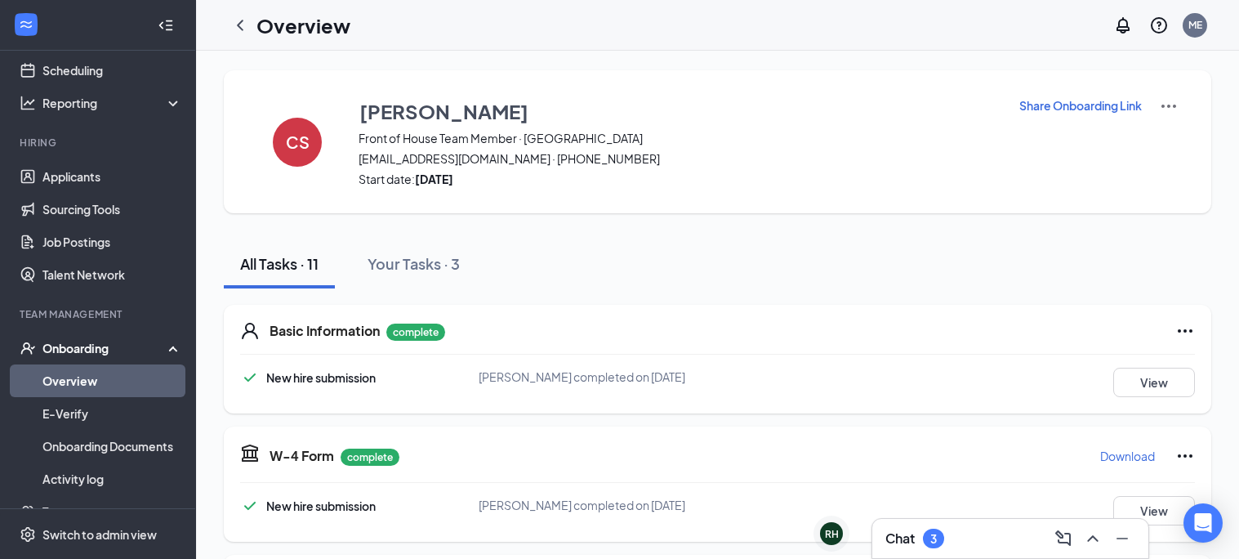
click at [1170, 105] on img at bounding box center [1169, 106] width 20 height 20
click at [90, 443] on link "Onboarding Documents" at bounding box center [112, 446] width 140 height 33
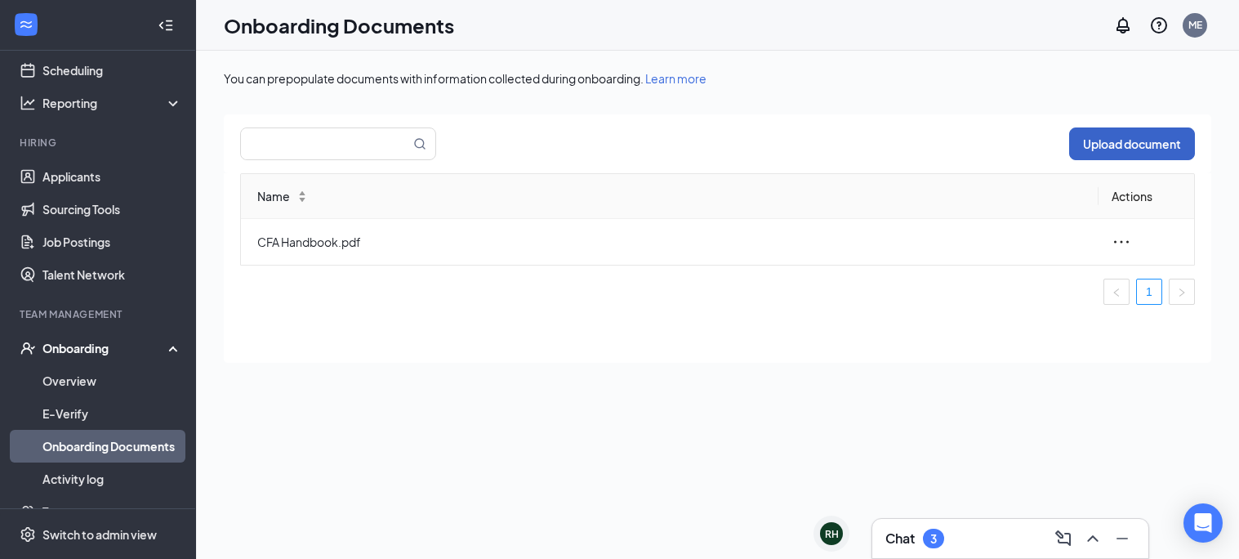
click at [1124, 145] on button "Upload document" at bounding box center [1132, 143] width 126 height 33
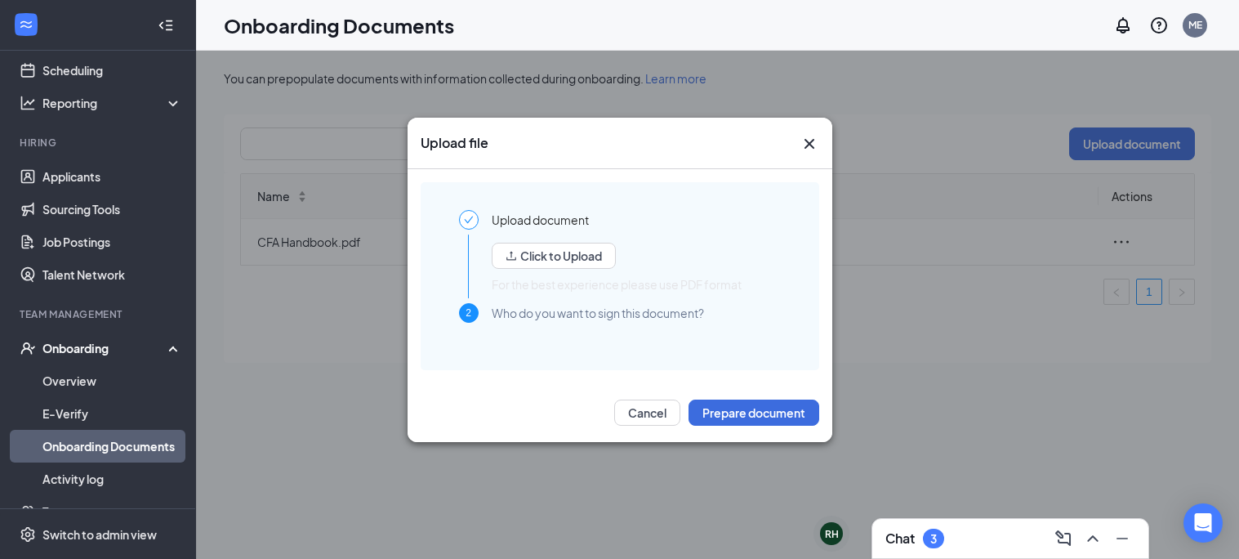
click at [933, 528] on div "3" at bounding box center [933, 538] width 21 height 20
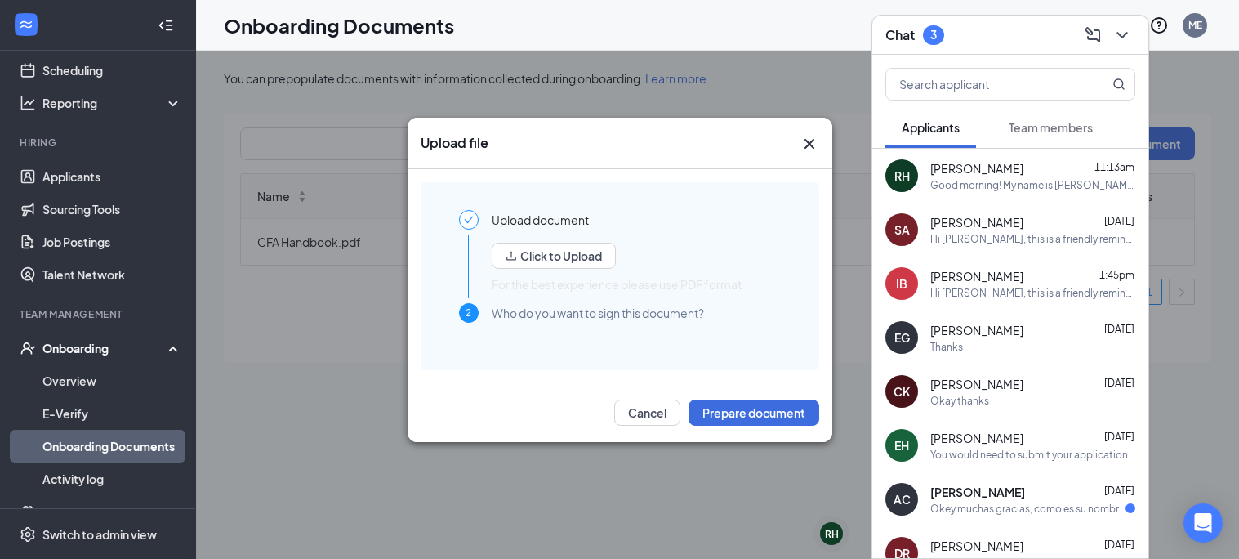
click at [1023, 140] on button "Team members" at bounding box center [1050, 127] width 117 height 41
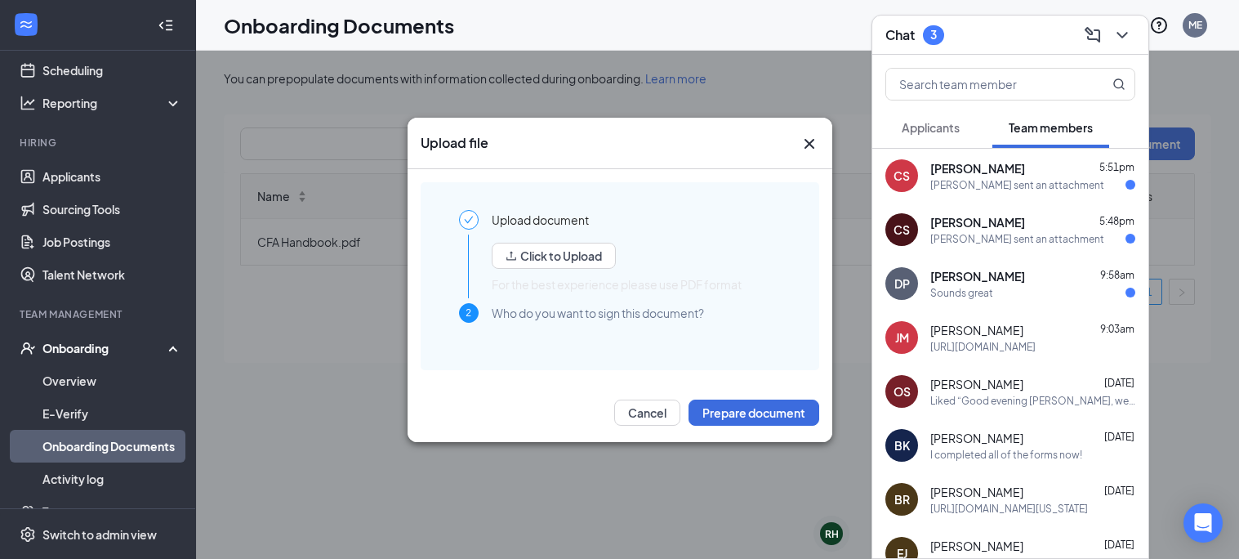
click at [1001, 181] on div "[PERSON_NAME] sent an attachment" at bounding box center [1017, 185] width 174 height 14
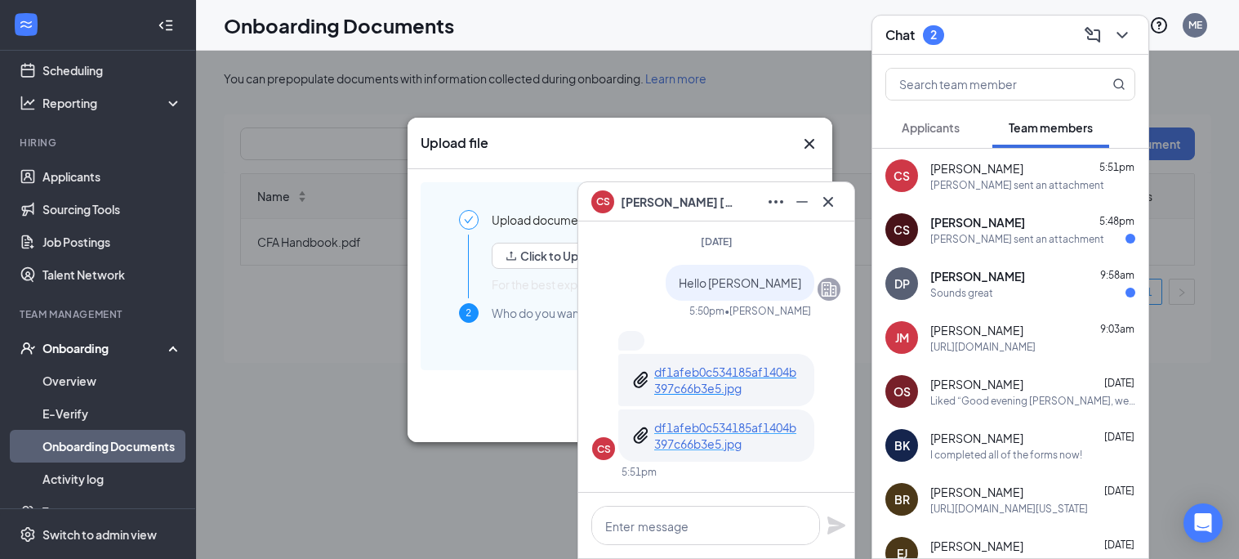
click at [698, 439] on p "df1afeb0c534185af1404b397c66b3e5.jpg" at bounding box center [727, 435] width 147 height 33
click at [806, 141] on icon "Cross" at bounding box center [809, 143] width 10 height 10
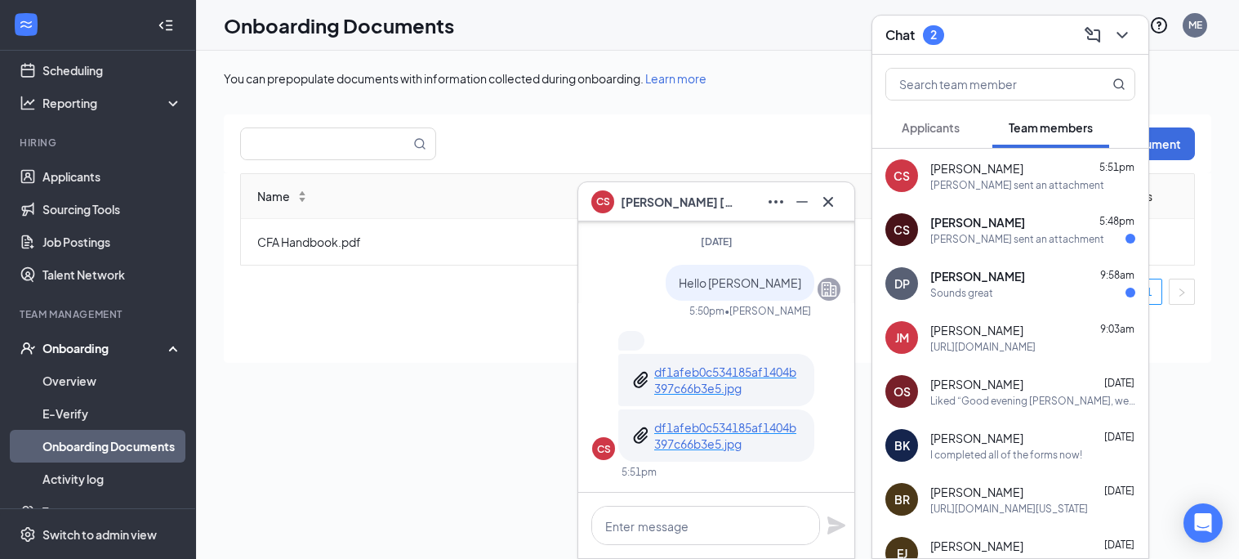
click at [1122, 20] on div "Chat 2" at bounding box center [1010, 35] width 276 height 39
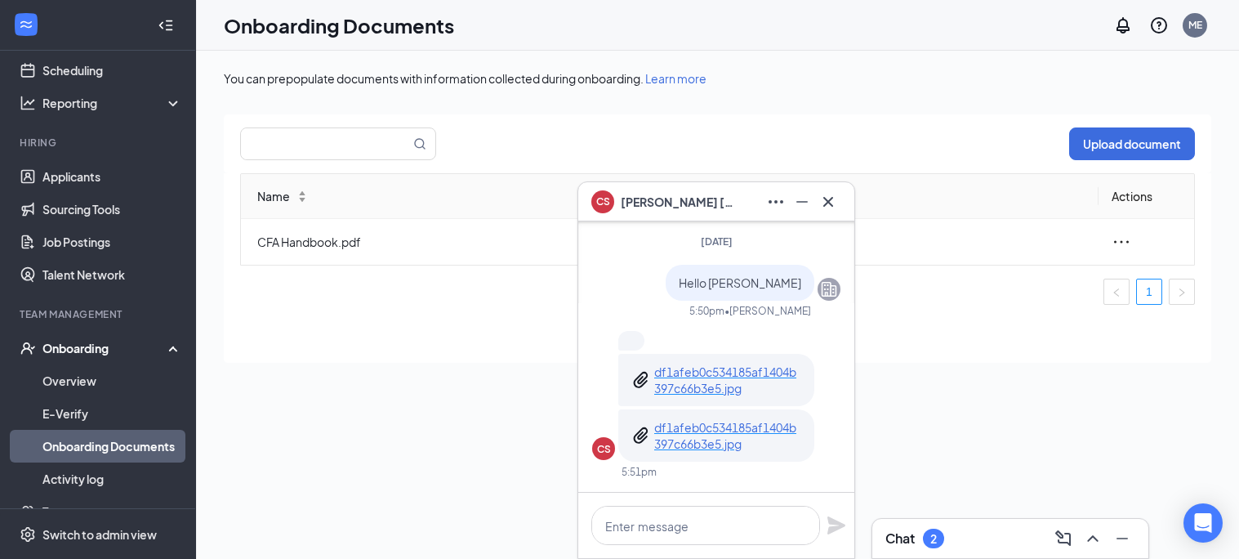
click at [86, 349] on div "Onboarding" at bounding box center [105, 348] width 126 height 16
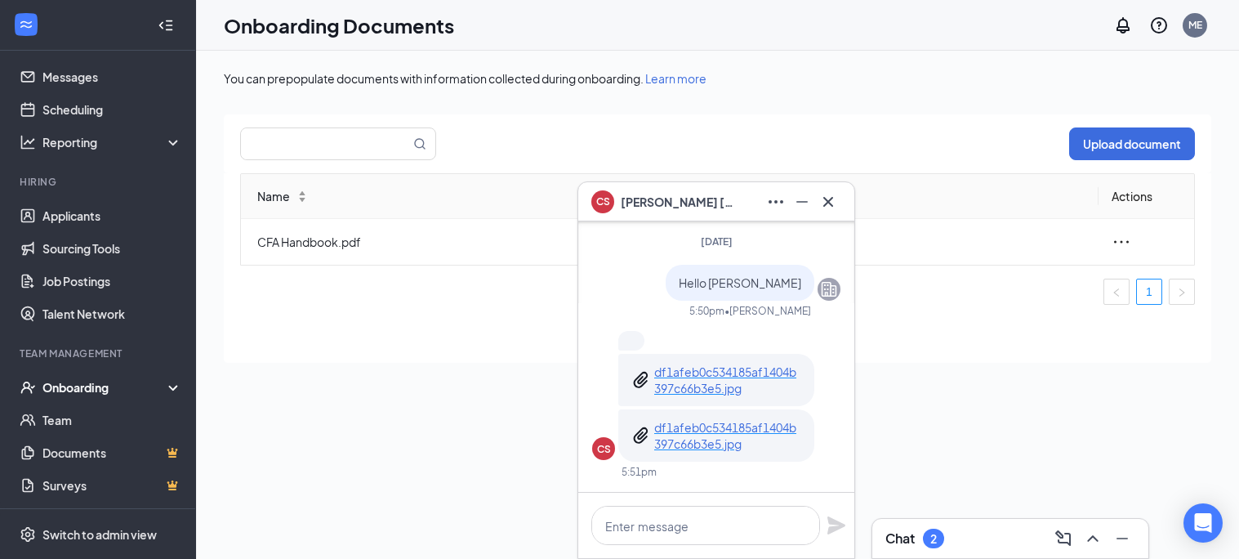
scroll to position [38, 0]
click at [78, 377] on div "Onboarding" at bounding box center [98, 388] width 196 height 33
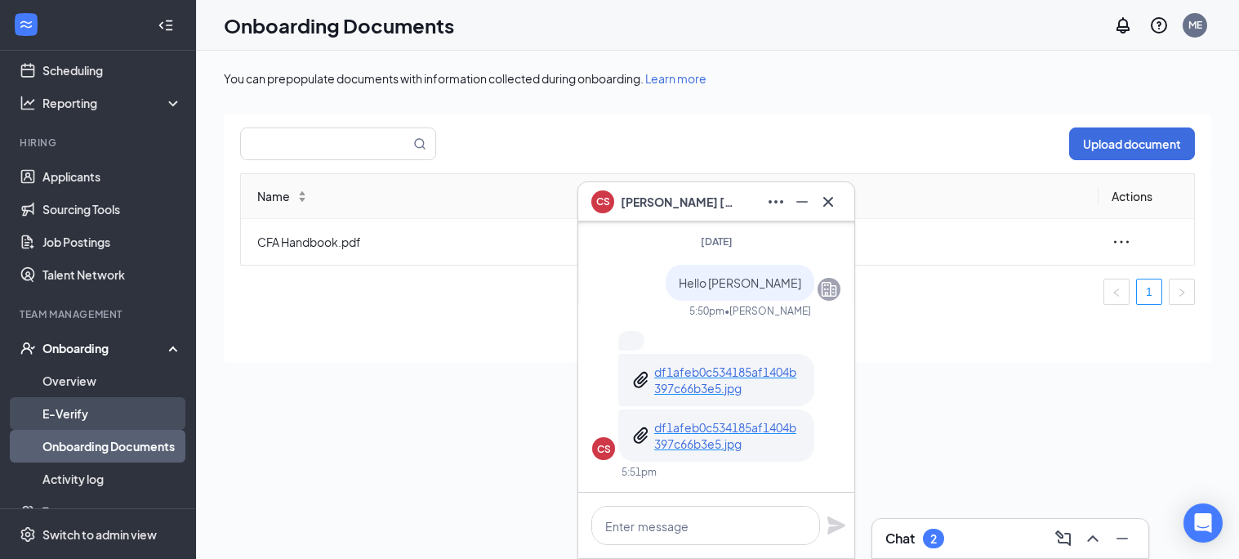
click at [57, 410] on link "E-Verify" at bounding box center [112, 413] width 140 height 33
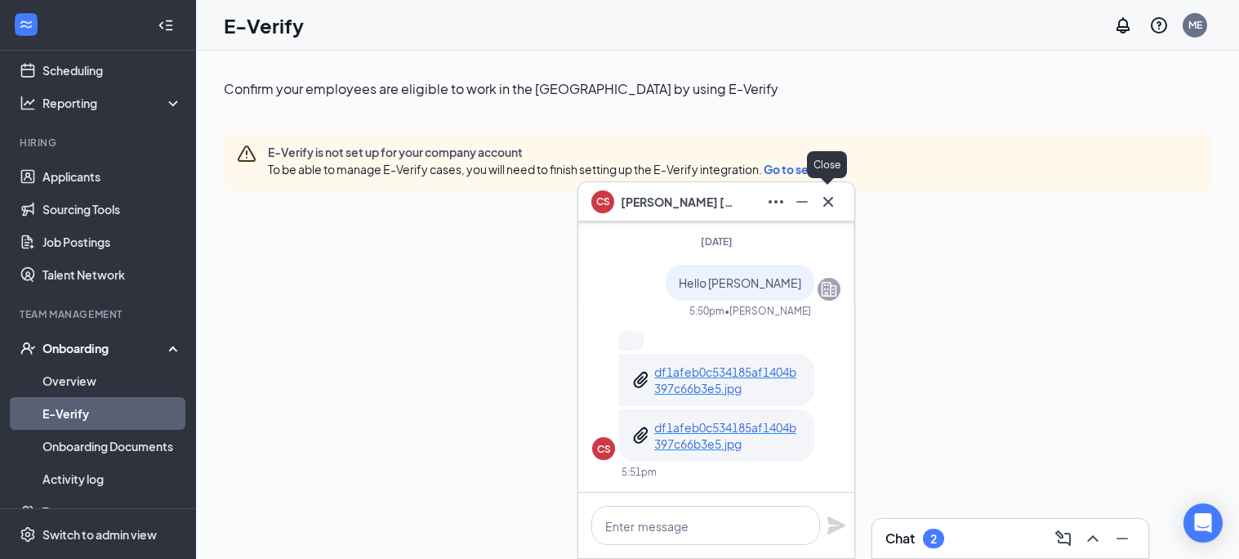
click at [831, 200] on icon "Cross" at bounding box center [828, 202] width 20 height 20
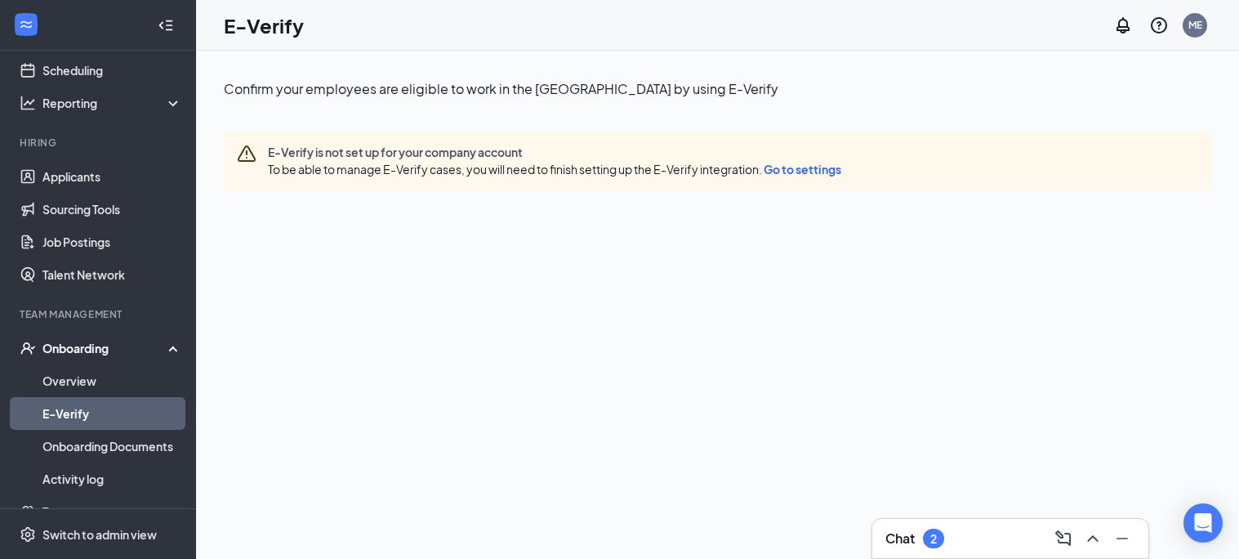
click at [77, 340] on div "Onboarding" at bounding box center [105, 348] width 126 height 16
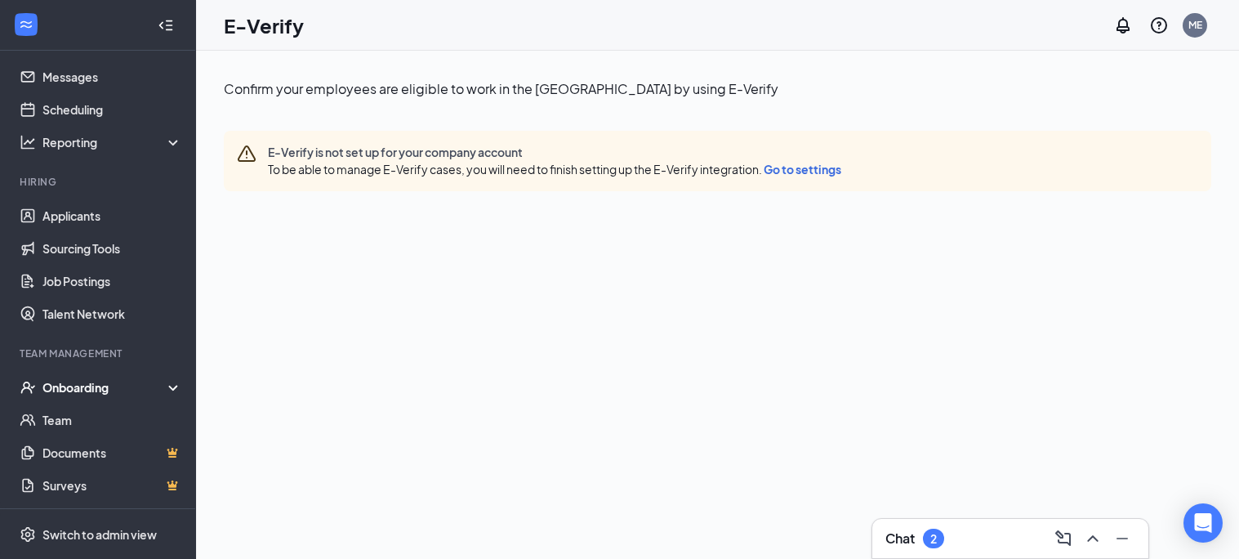
scroll to position [38, 0]
click at [66, 224] on link "Applicants" at bounding box center [112, 216] width 140 height 33
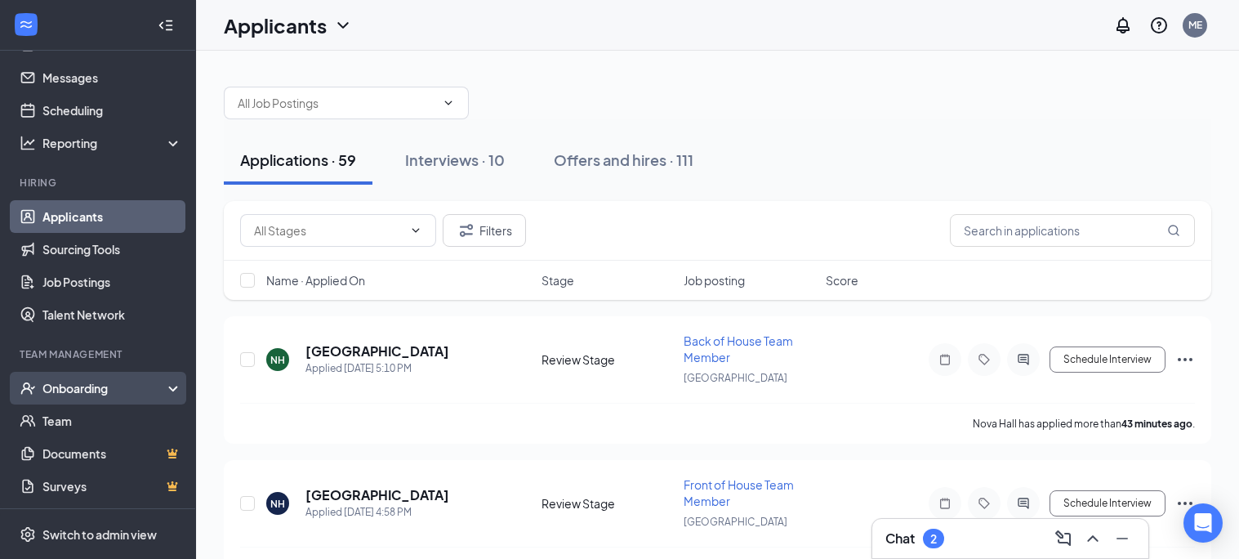
click at [76, 386] on div "Onboarding" at bounding box center [105, 388] width 126 height 16
click at [61, 421] on link "Overview" at bounding box center [112, 420] width 140 height 33
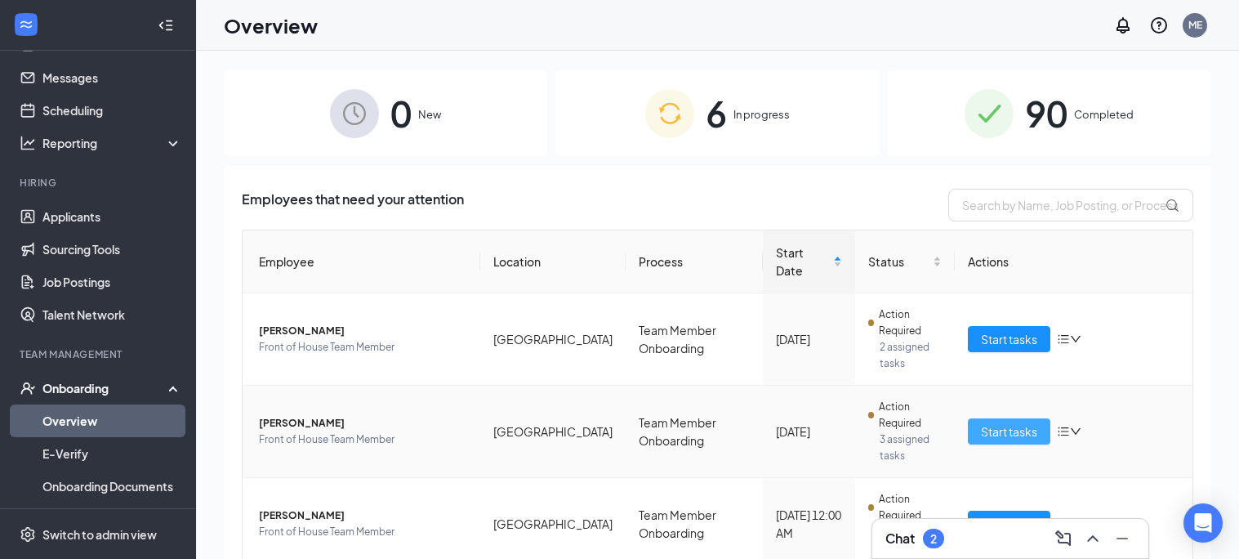
click at [996, 422] on span "Start tasks" at bounding box center [1009, 431] width 56 height 18
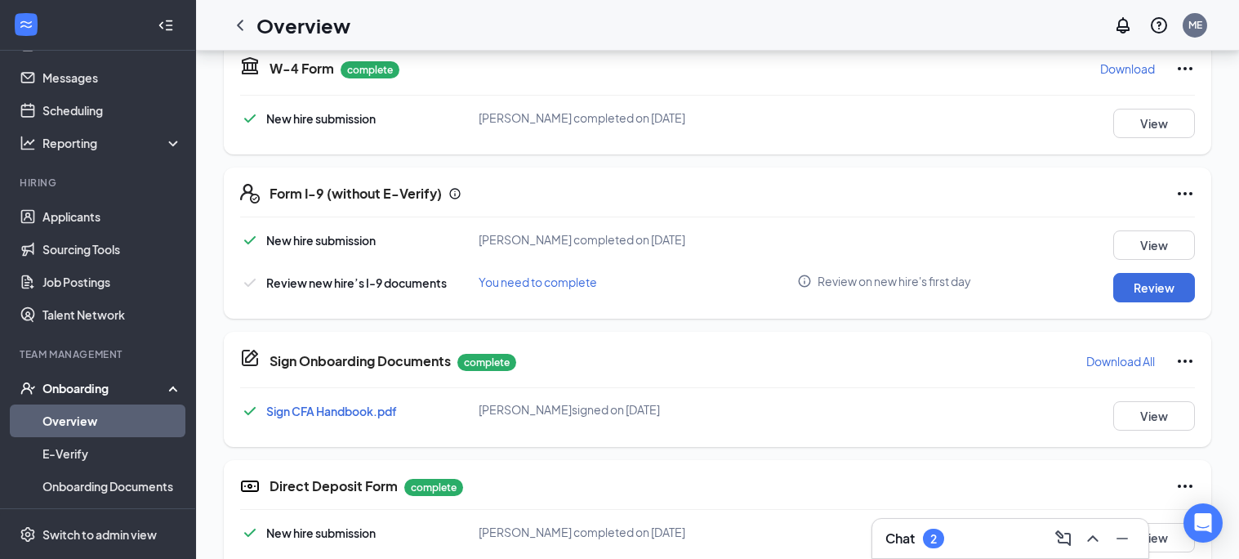
scroll to position [380, 0]
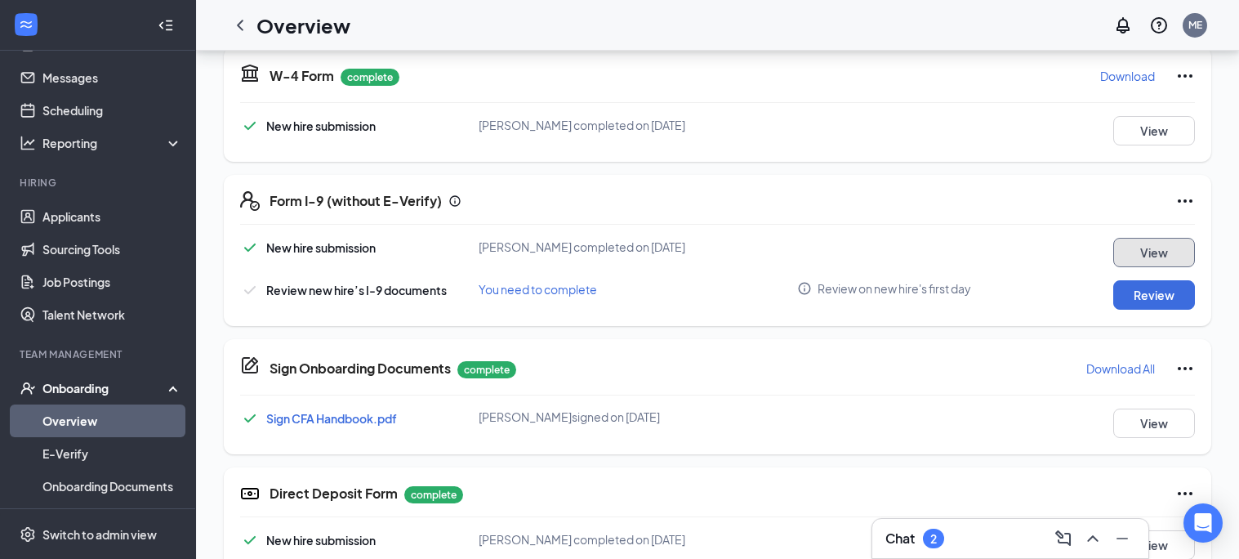
click at [1140, 258] on button "View" at bounding box center [1154, 252] width 82 height 29
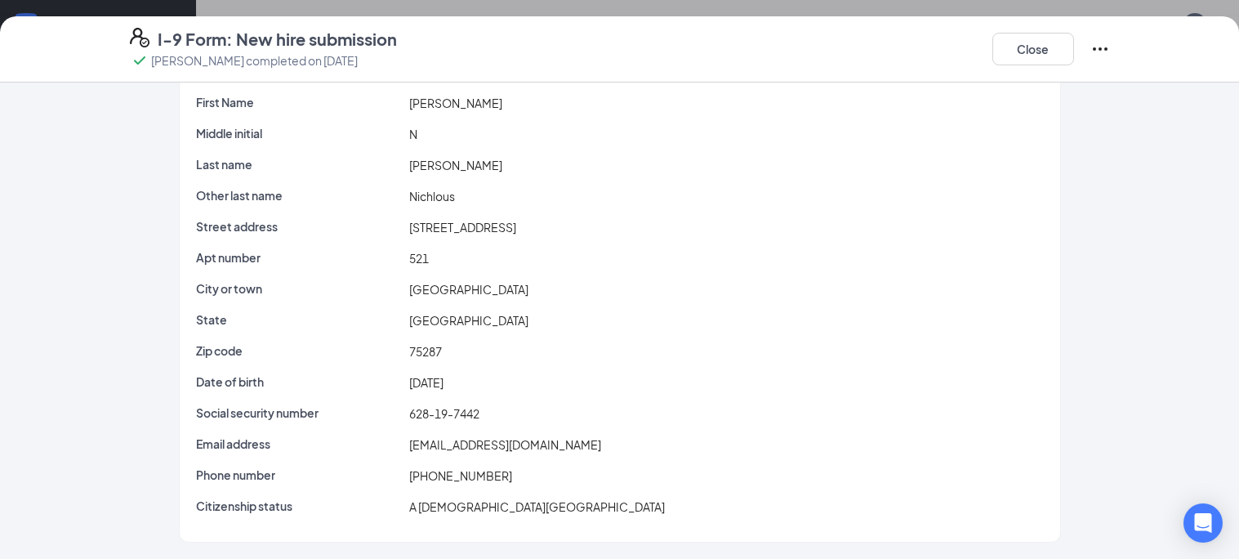
scroll to position [0, 0]
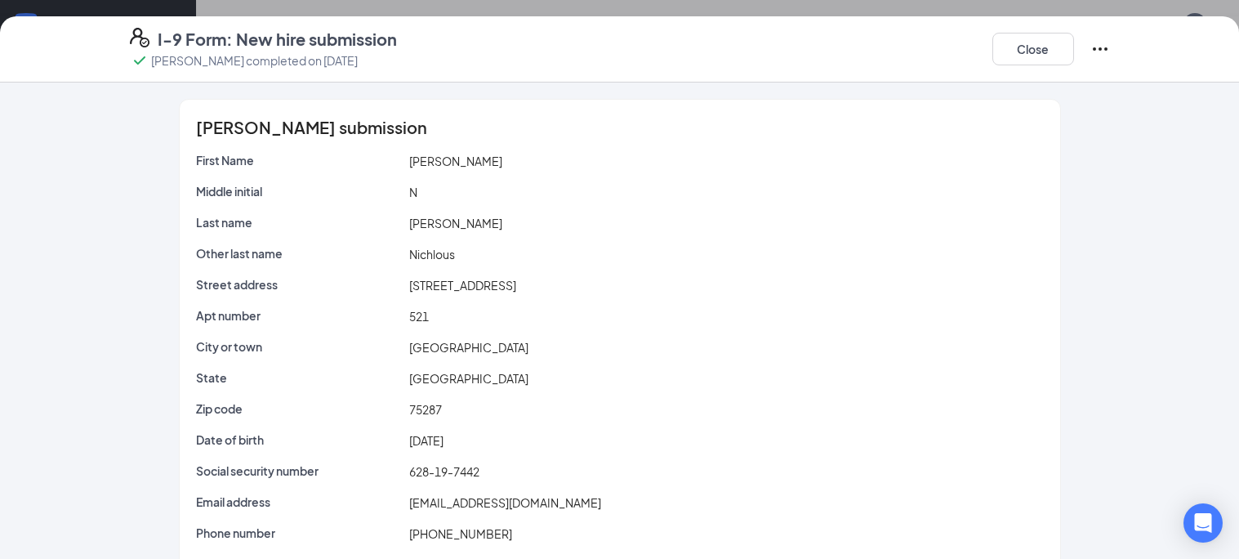
click at [1100, 51] on icon "Ellipses" at bounding box center [1100, 49] width 20 height 20
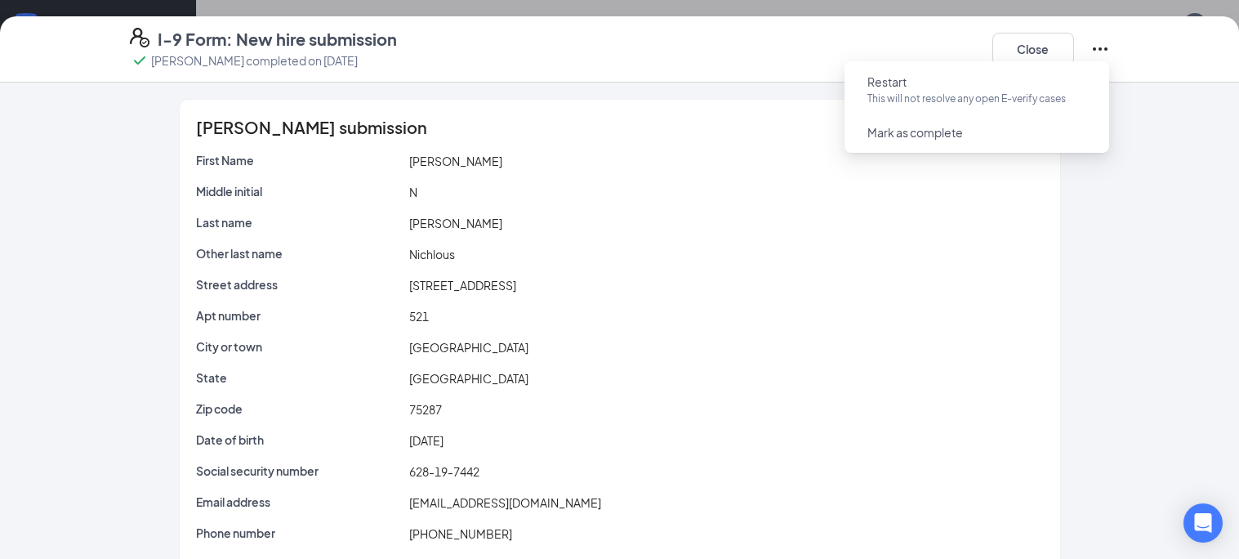
click at [811, 194] on div "N" at bounding box center [726, 192] width 641 height 18
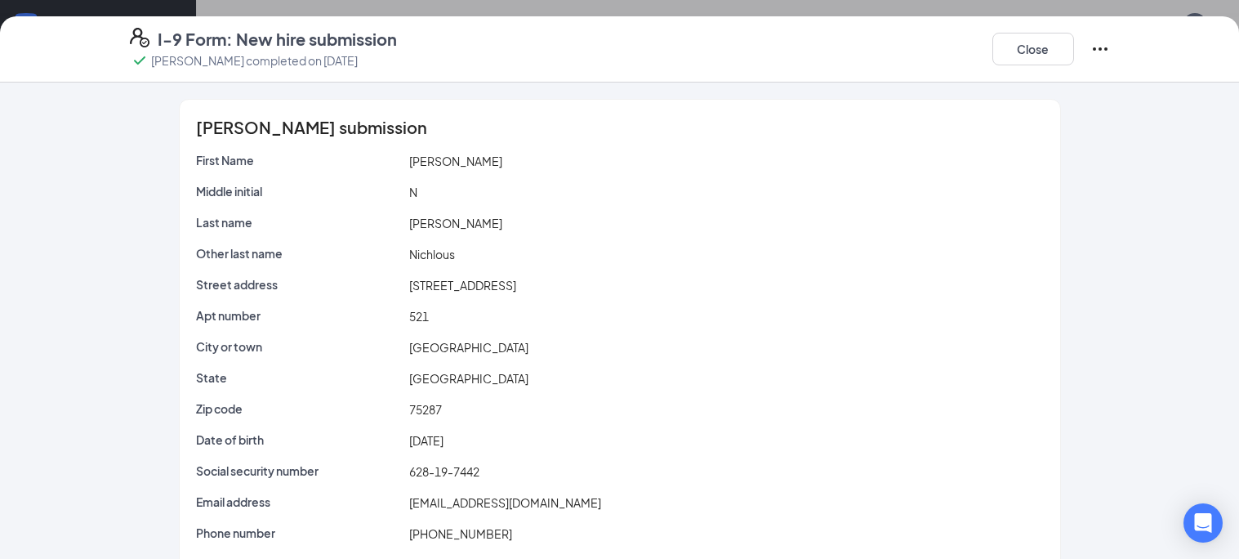
scroll to position [58, 0]
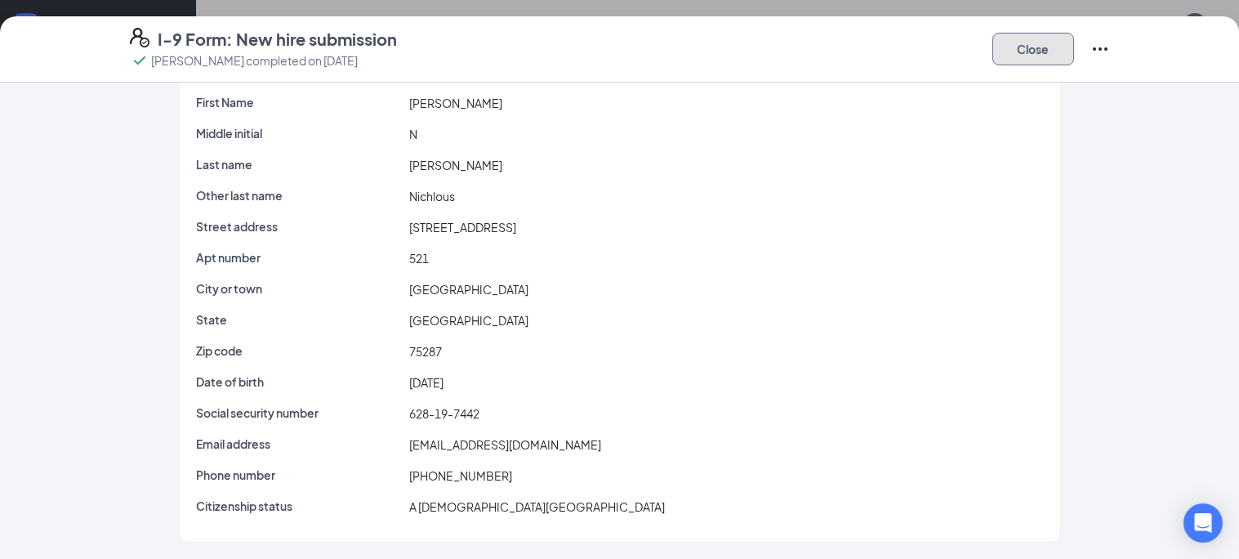
click at [1013, 62] on button "Close" at bounding box center [1033, 49] width 82 height 33
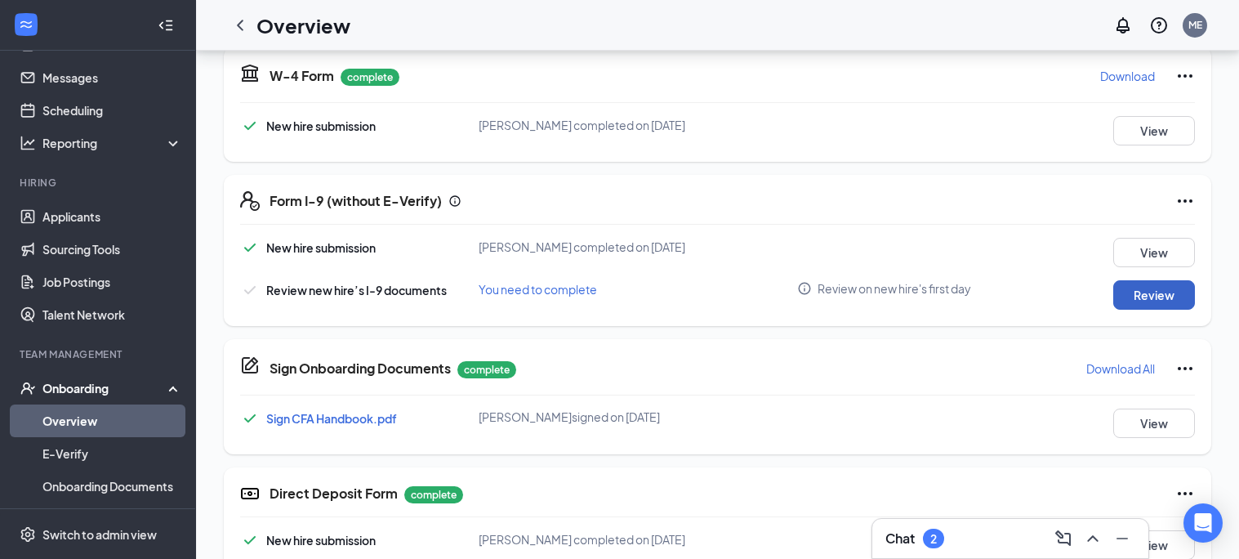
click at [1122, 296] on button "Review" at bounding box center [1154, 294] width 82 height 29
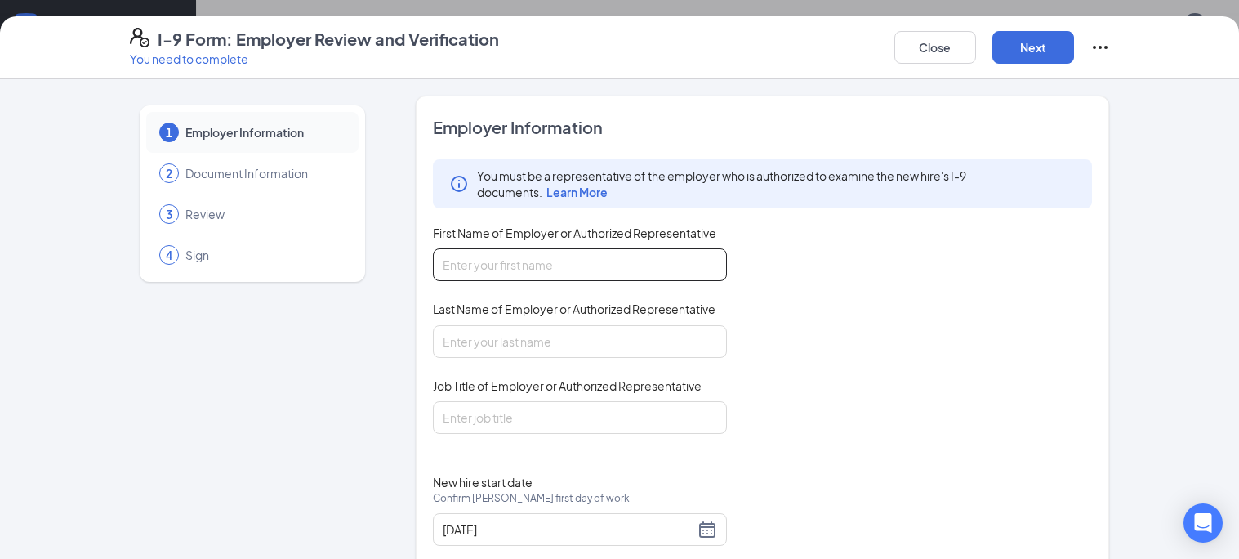
click at [508, 265] on input "First Name of Employer or Authorized Representative" at bounding box center [580, 264] width 294 height 33
type input "[PERSON_NAME]"
type input "F"
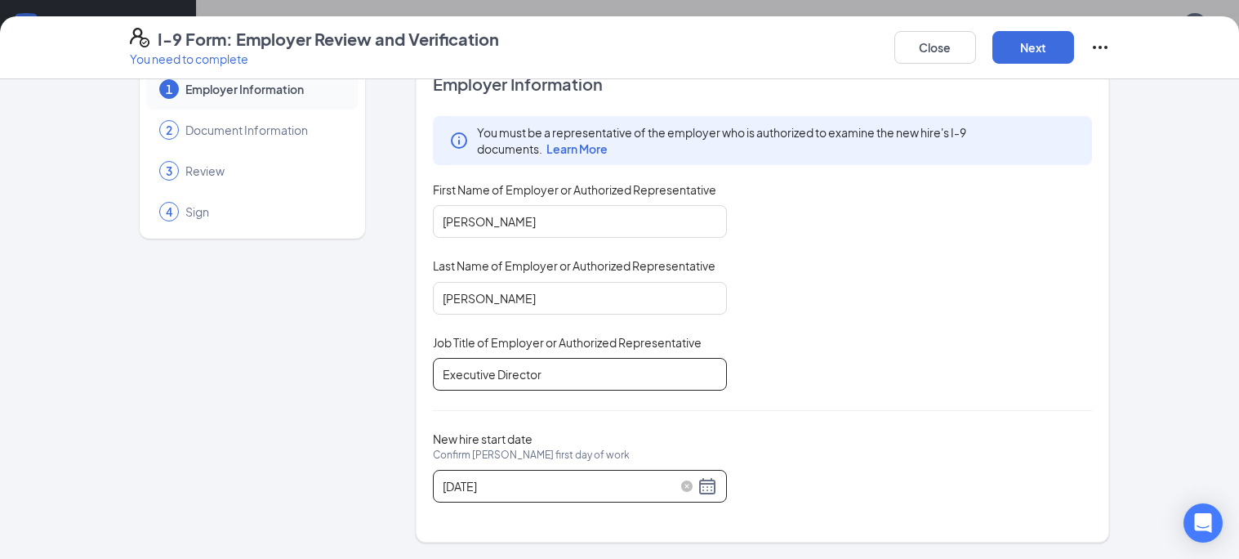
type input "Executive Director"
click at [713, 484] on div "[DATE]" at bounding box center [580, 486] width 274 height 20
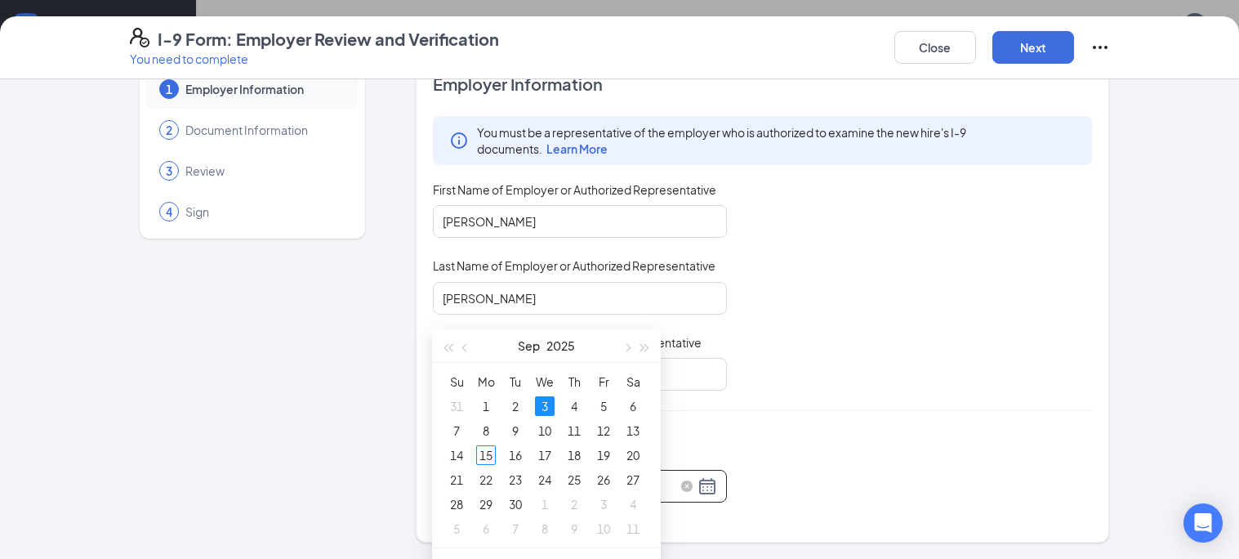
scroll to position [557, 0]
type input "[DATE]"
click at [484, 450] on div "15" at bounding box center [486, 454] width 20 height 20
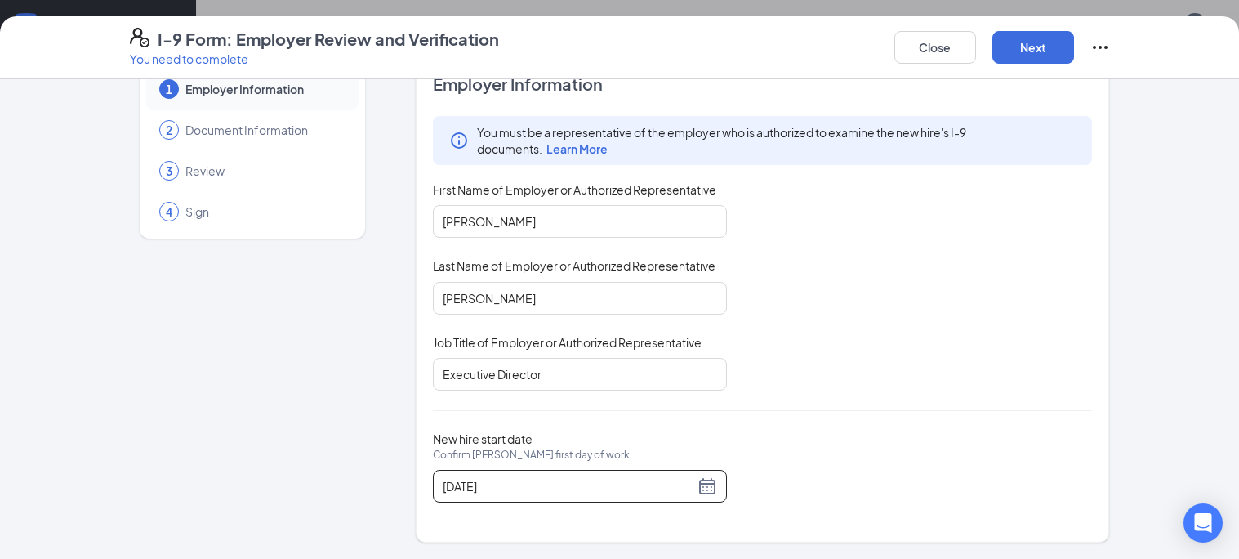
click at [882, 386] on div "You must be a representative of the employer who is authorized to examine the n…" at bounding box center [763, 253] width 660 height 274
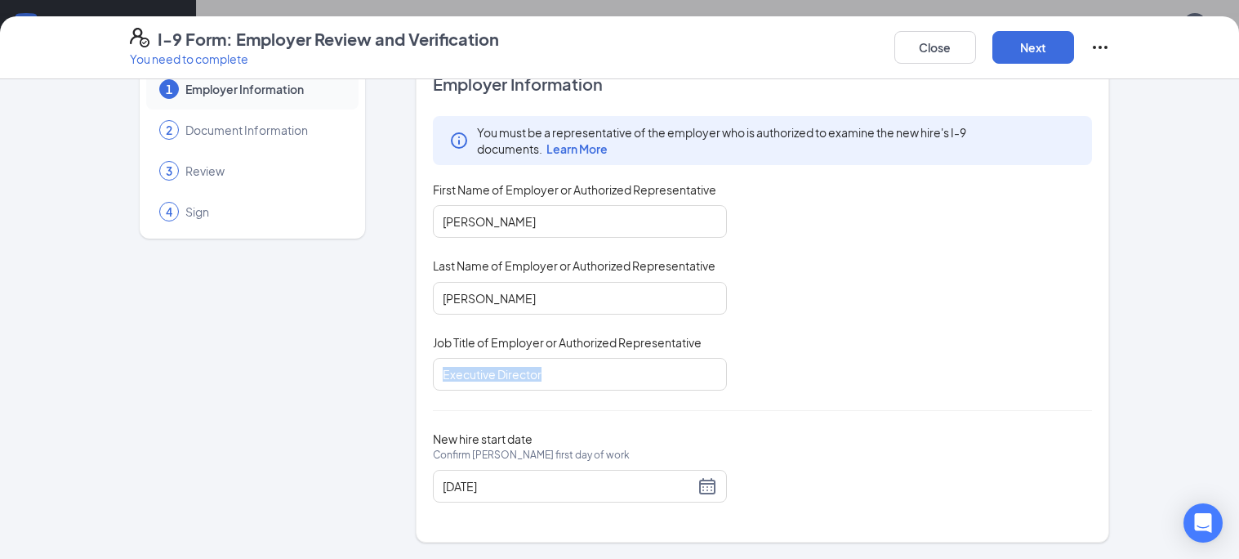
click at [882, 386] on div "You must be a representative of the employer who is authorized to examine the n…" at bounding box center [763, 253] width 660 height 274
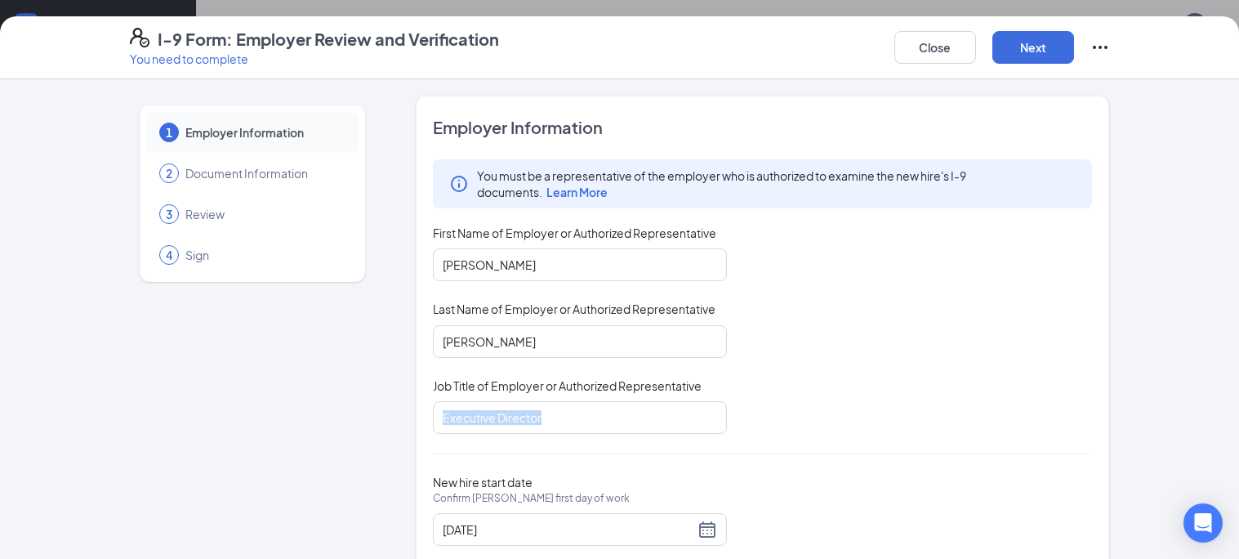
scroll to position [43, 0]
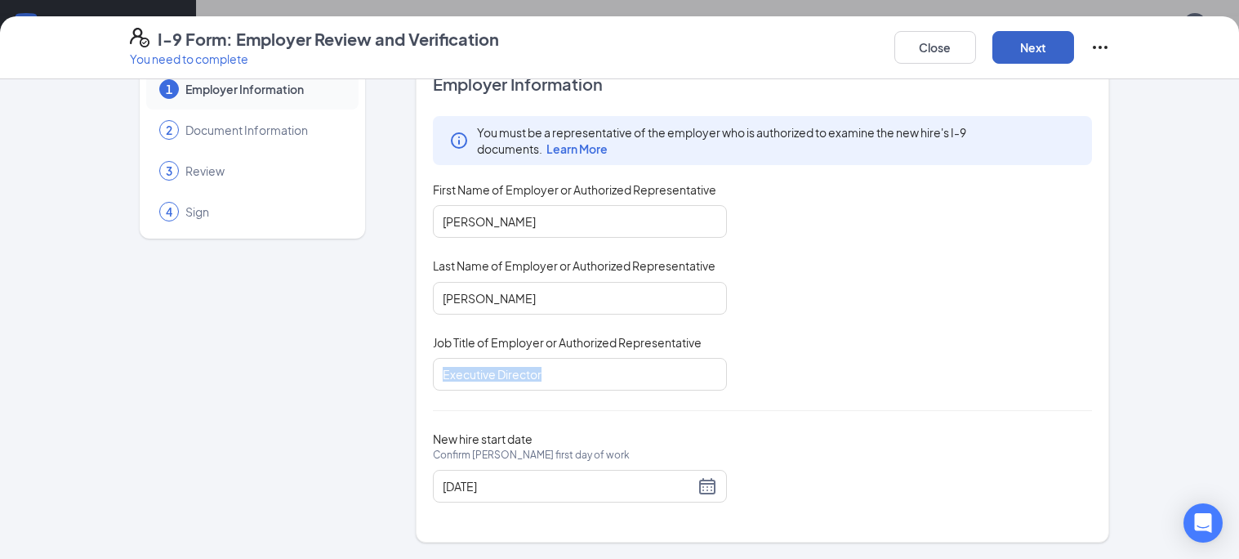
click at [1039, 47] on button "Next" at bounding box center [1033, 47] width 82 height 33
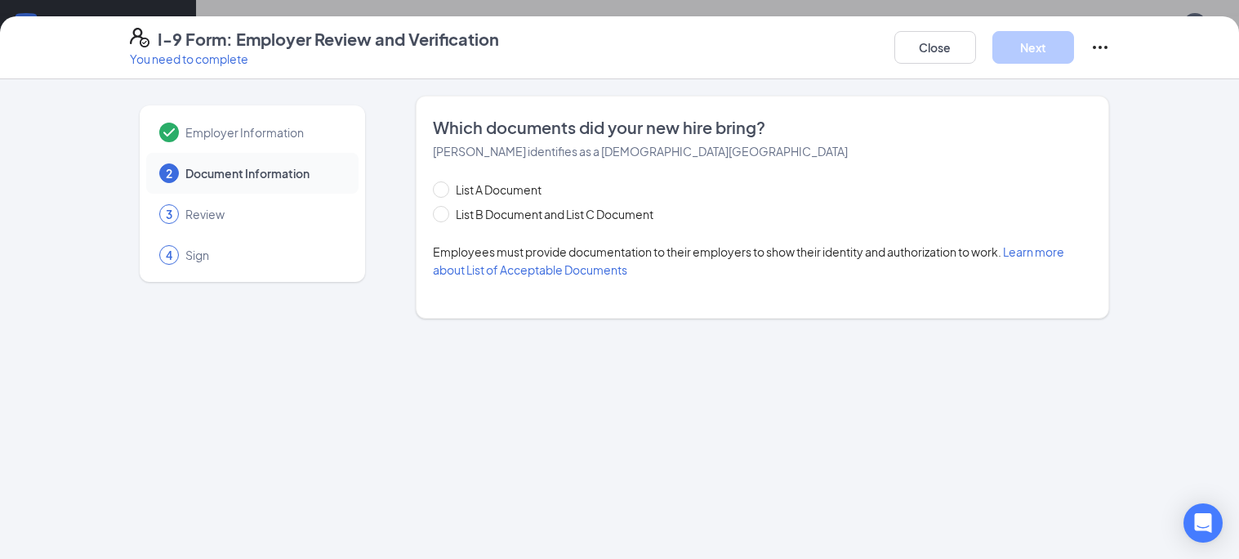
scroll to position [0, 0]
click at [1093, 49] on icon "Ellipses" at bounding box center [1100, 48] width 20 height 20
click at [520, 183] on span "List A Document" at bounding box center [498, 190] width 99 height 18
click at [444, 183] on input "List A Document" at bounding box center [438, 186] width 11 height 11
radio input "true"
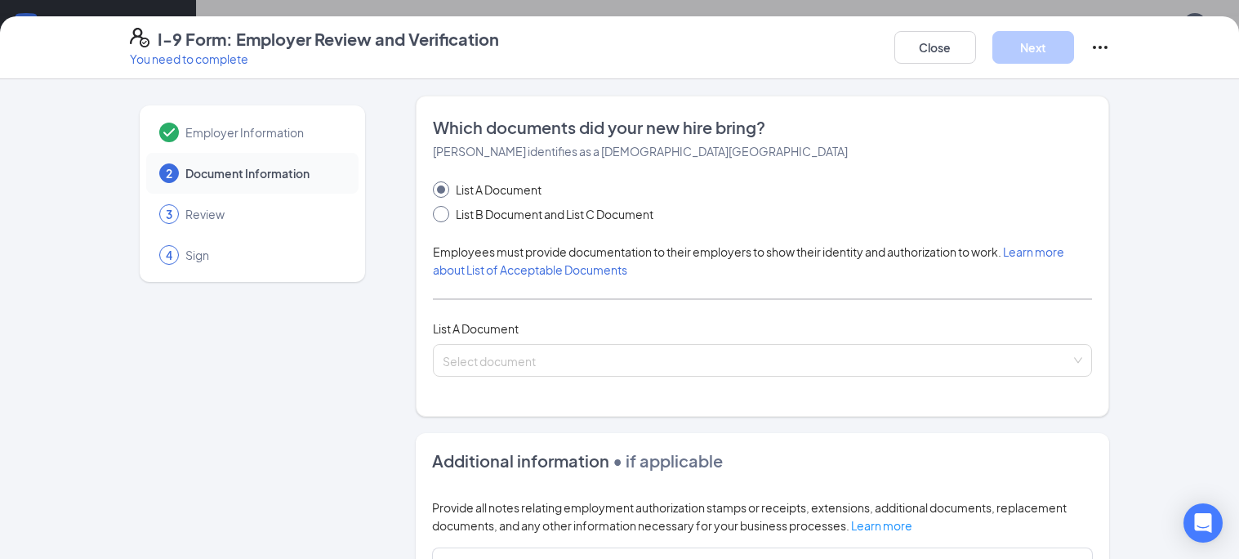
click at [487, 214] on span "List B Document and List C Document" at bounding box center [554, 214] width 211 height 18
click at [444, 214] on input "List B Document and List C Document" at bounding box center [438, 211] width 11 height 11
radio input "true"
radio input "false"
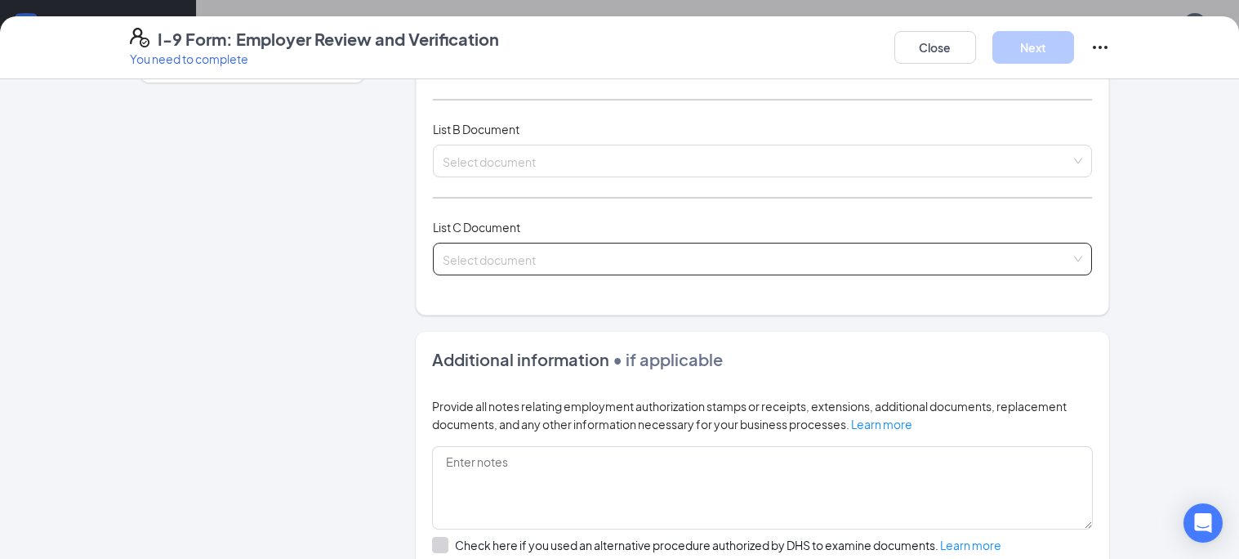
scroll to position [201, 0]
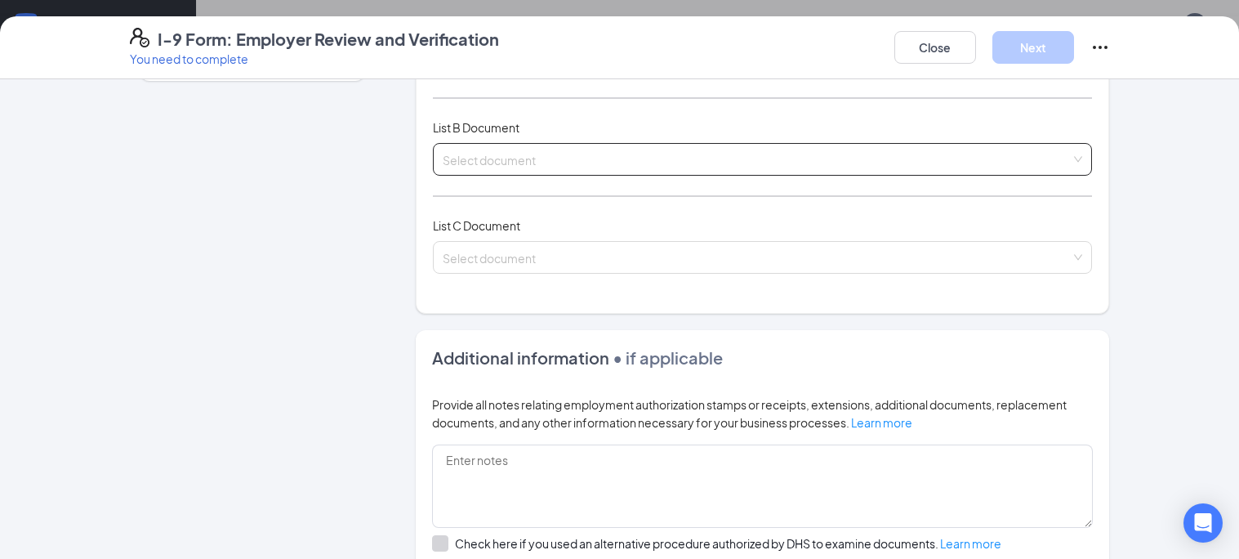
click at [572, 151] on input "search" at bounding box center [757, 156] width 629 height 25
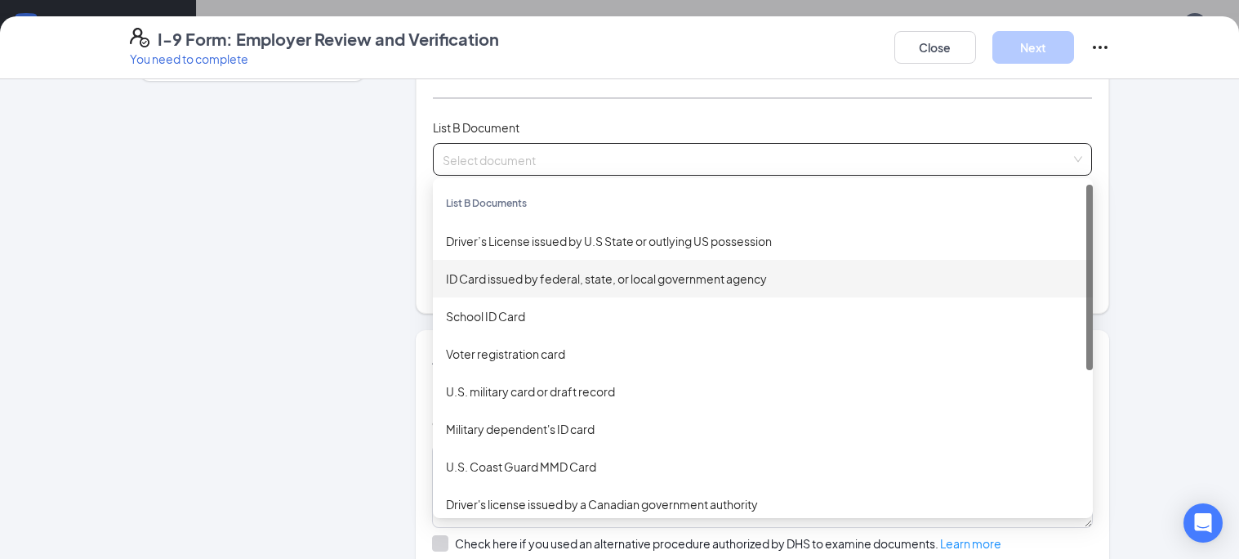
click at [313, 400] on div "Employer Information 2 Document Information 3 Review 4 Sign" at bounding box center [252, 321] width 245 height 853
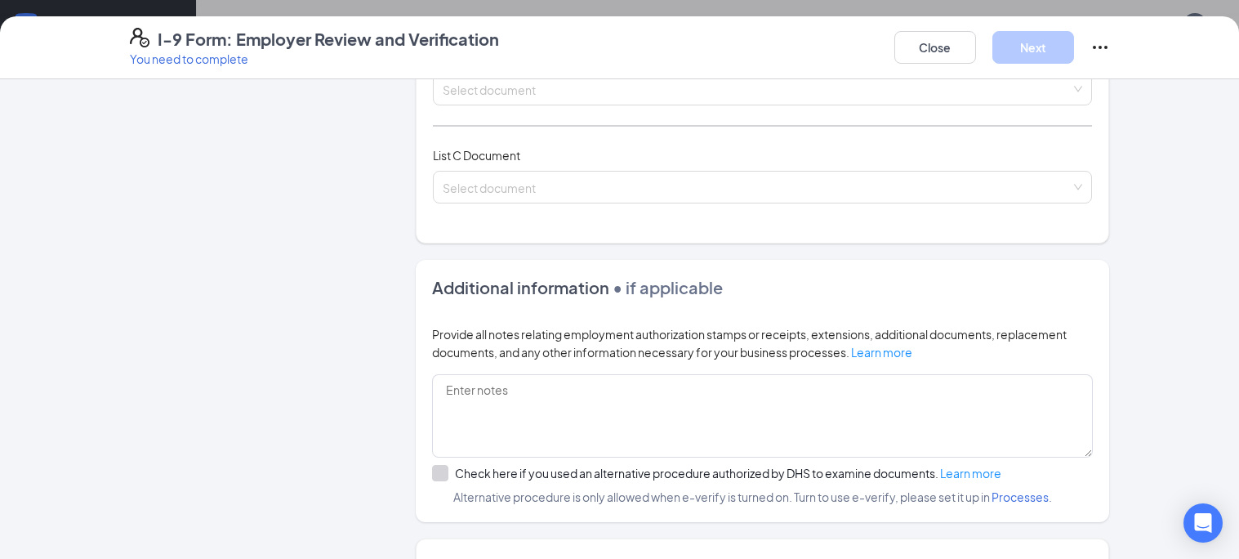
scroll to position [0, 0]
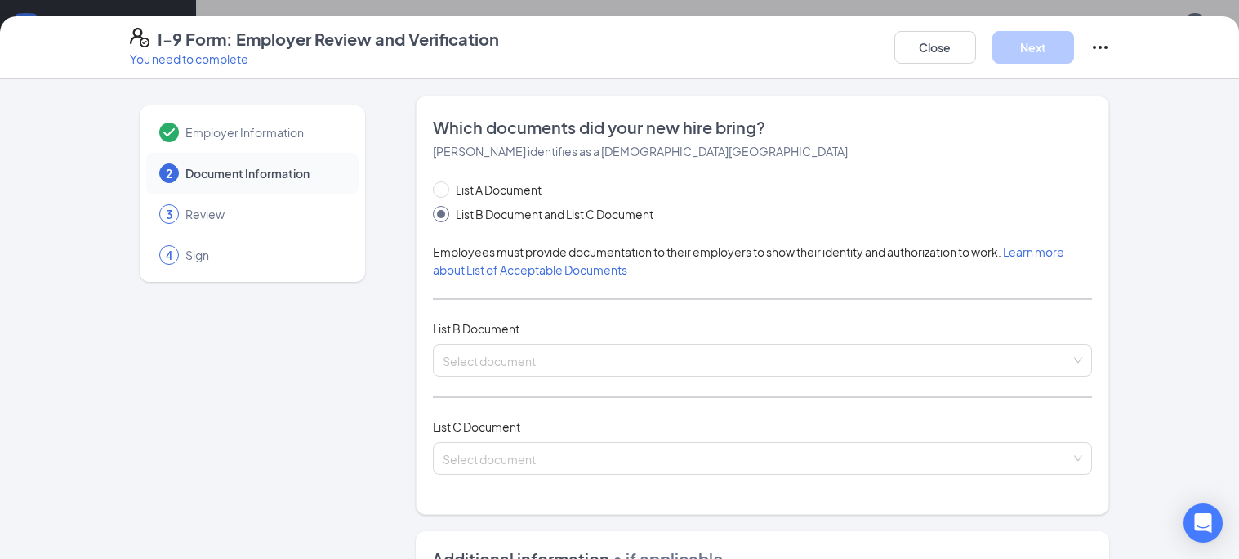
click at [207, 215] on span "Review" at bounding box center [263, 214] width 157 height 16
click at [925, 47] on button "Close" at bounding box center [935, 47] width 82 height 33
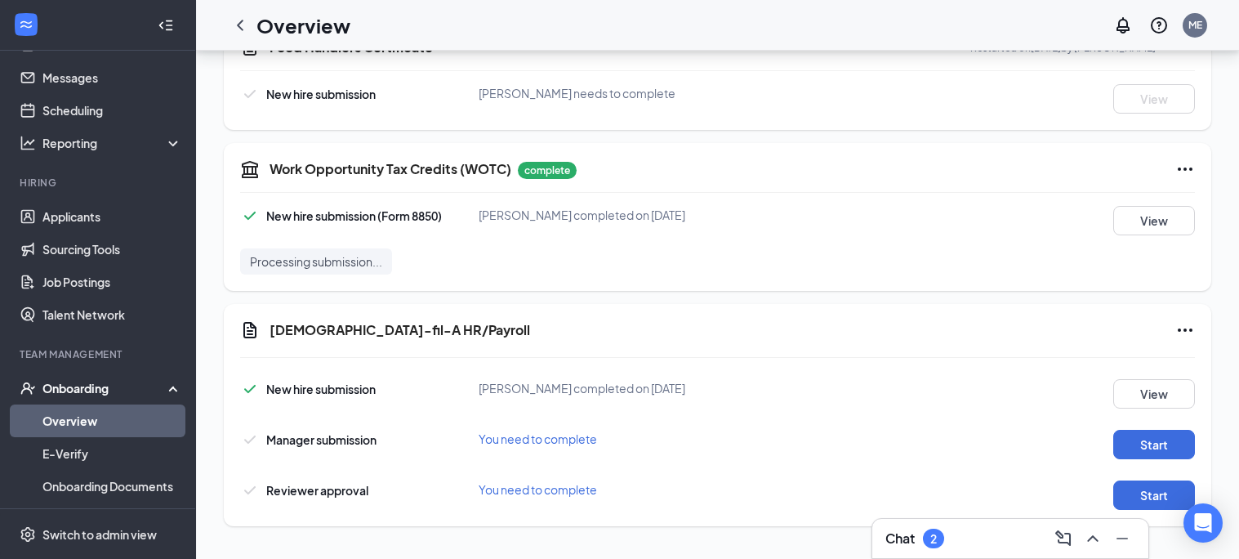
scroll to position [395, 0]
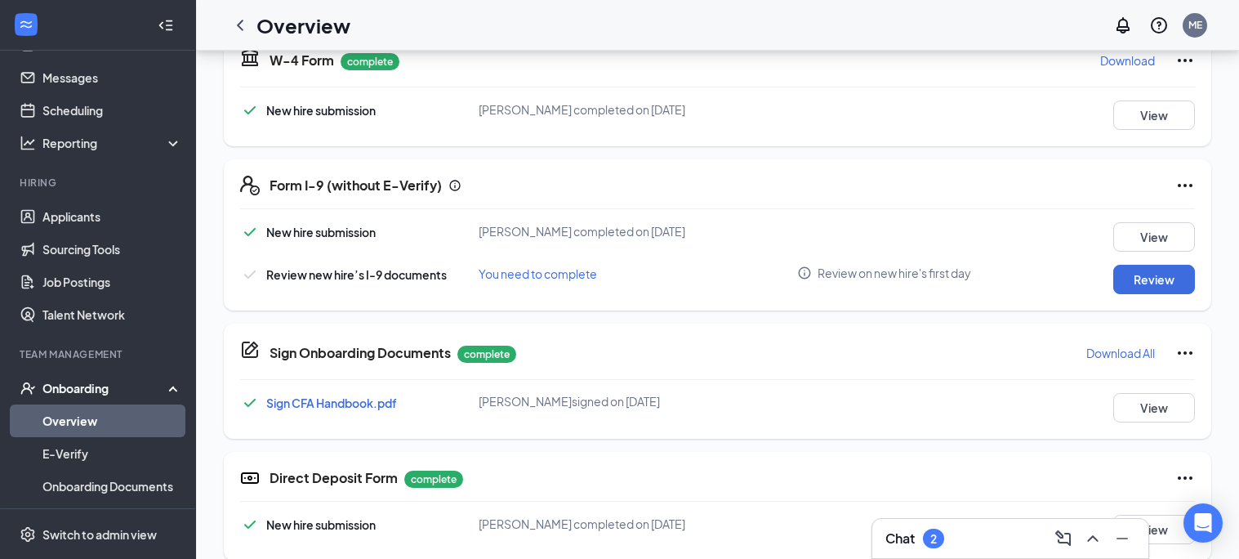
click at [993, 539] on div "Chat 2" at bounding box center [1010, 538] width 250 height 26
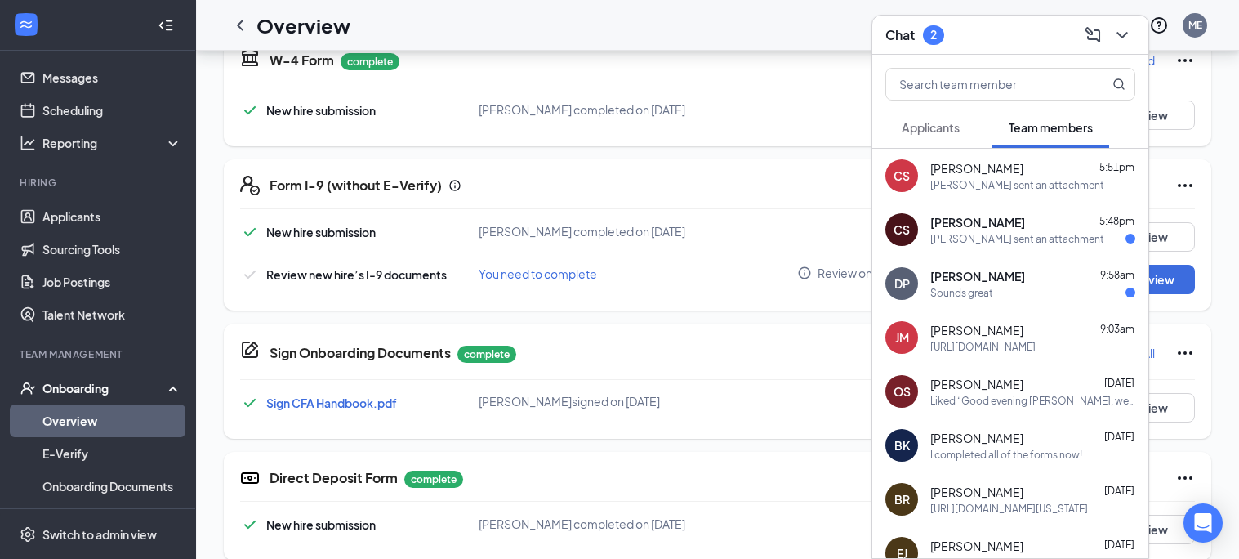
click at [955, 179] on div "[PERSON_NAME] sent an attachment" at bounding box center [1017, 185] width 174 height 14
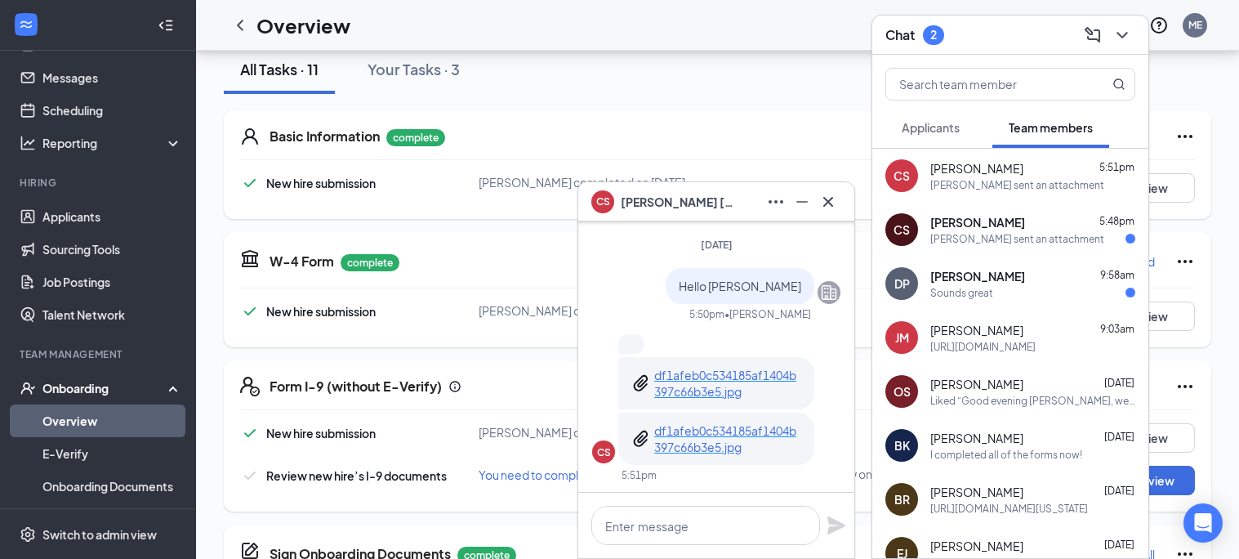
scroll to position [1, 0]
click at [1129, 30] on icon "ChevronDown" at bounding box center [1122, 35] width 20 height 20
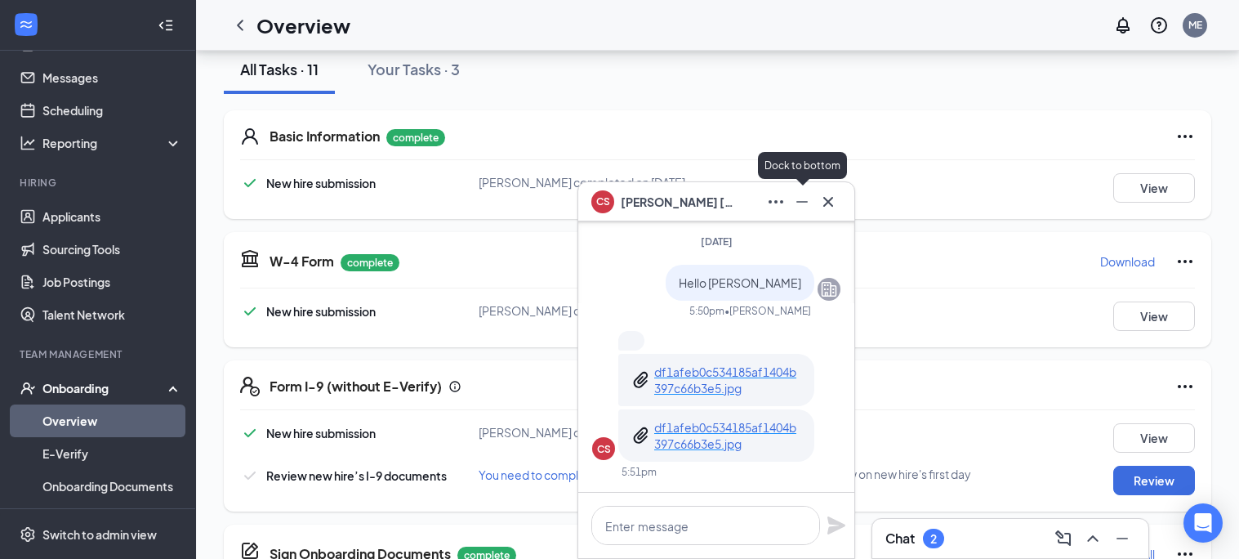
click at [792, 198] on icon "Minimize" at bounding box center [802, 202] width 20 height 20
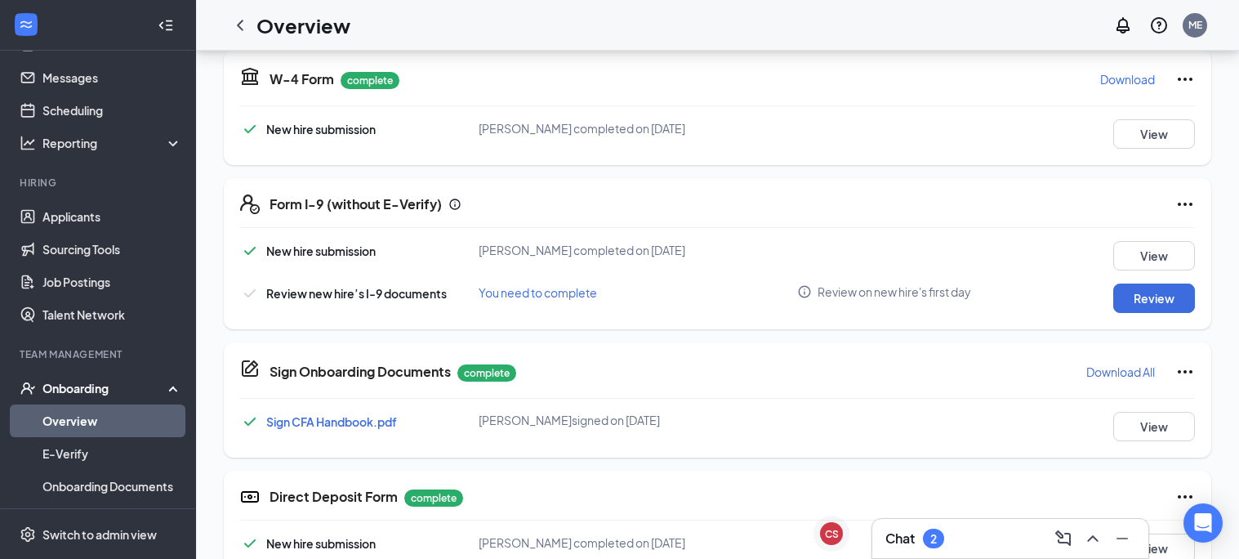
scroll to position [948, 0]
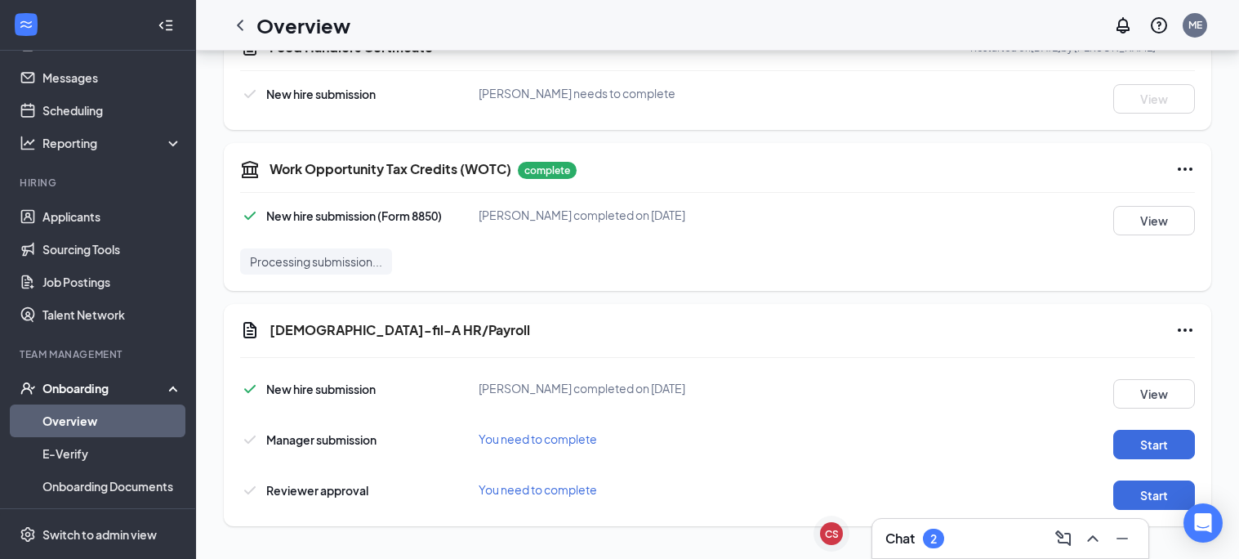
click at [968, 528] on div "Chat 2" at bounding box center [1010, 538] width 250 height 26
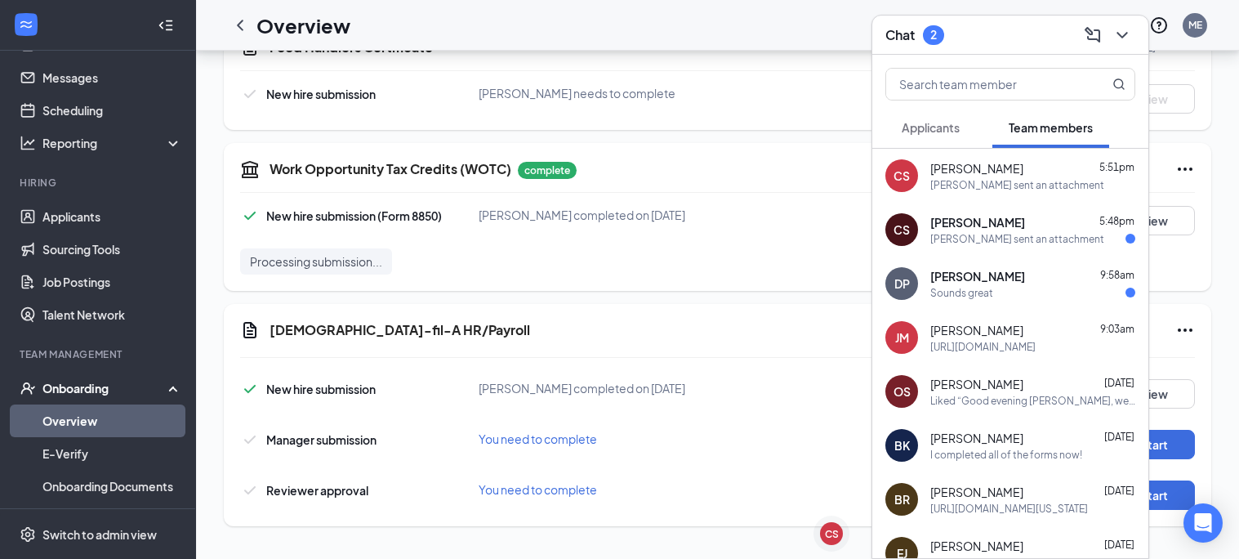
click at [1020, 186] on div "[PERSON_NAME] sent an attachment" at bounding box center [1017, 185] width 174 height 14
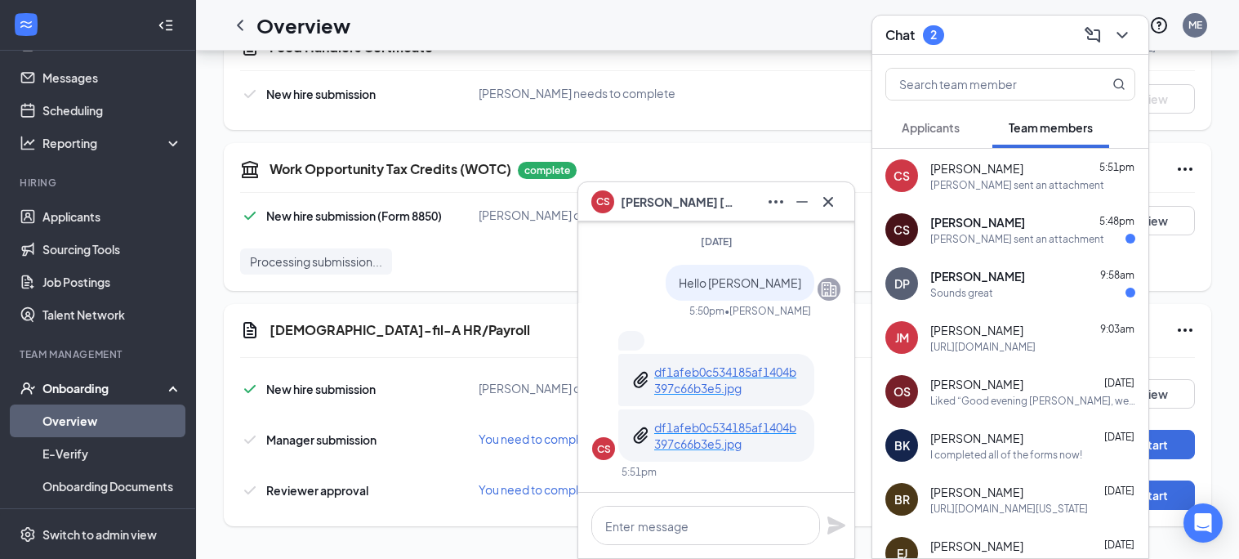
click at [685, 498] on div at bounding box center [716, 525] width 276 height 65
click at [684, 508] on textarea at bounding box center [705, 525] width 229 height 39
type textarea "D"
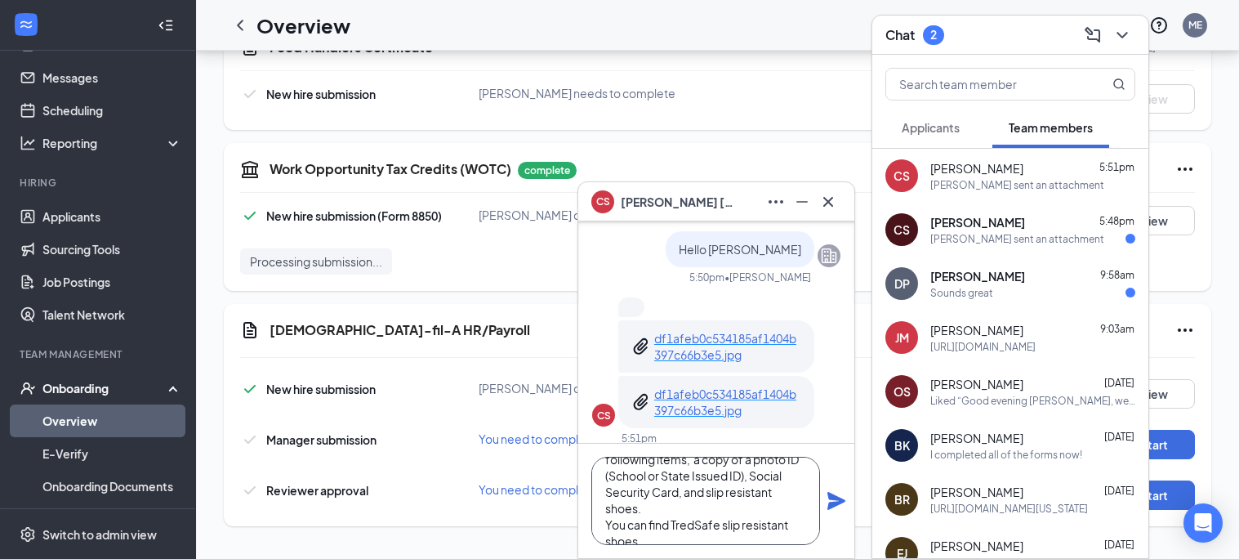
scroll to position [67, 0]
type textarea "Hello [PERSON_NAME], when you arrive [DATE] at 5:30, please bring the following…"
click at [836, 506] on icon "Plane" at bounding box center [837, 501] width 20 height 20
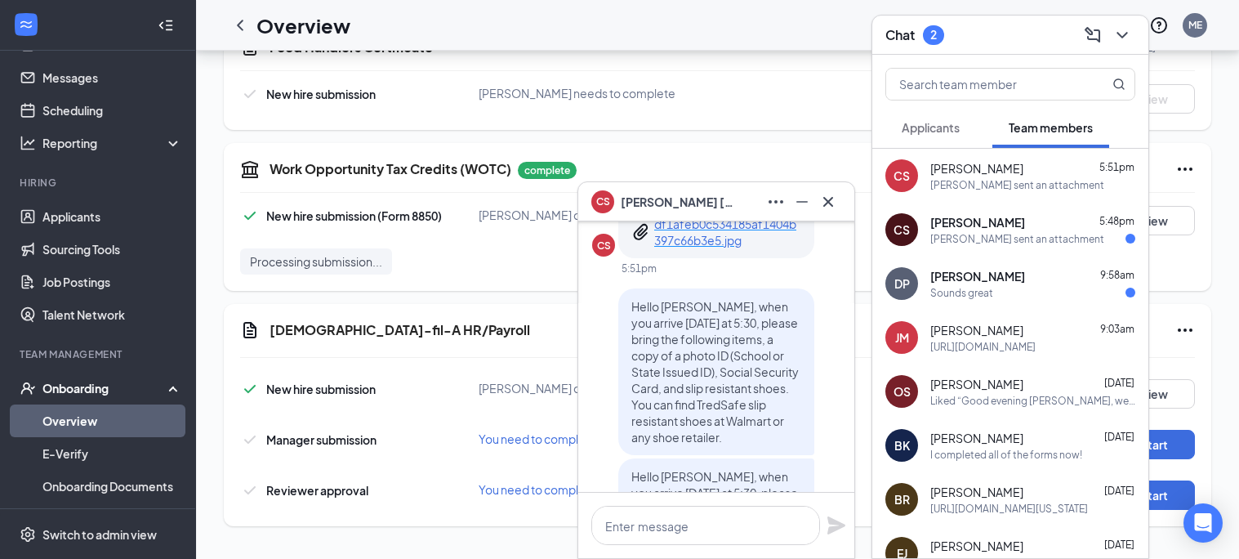
scroll to position [-333, 0]
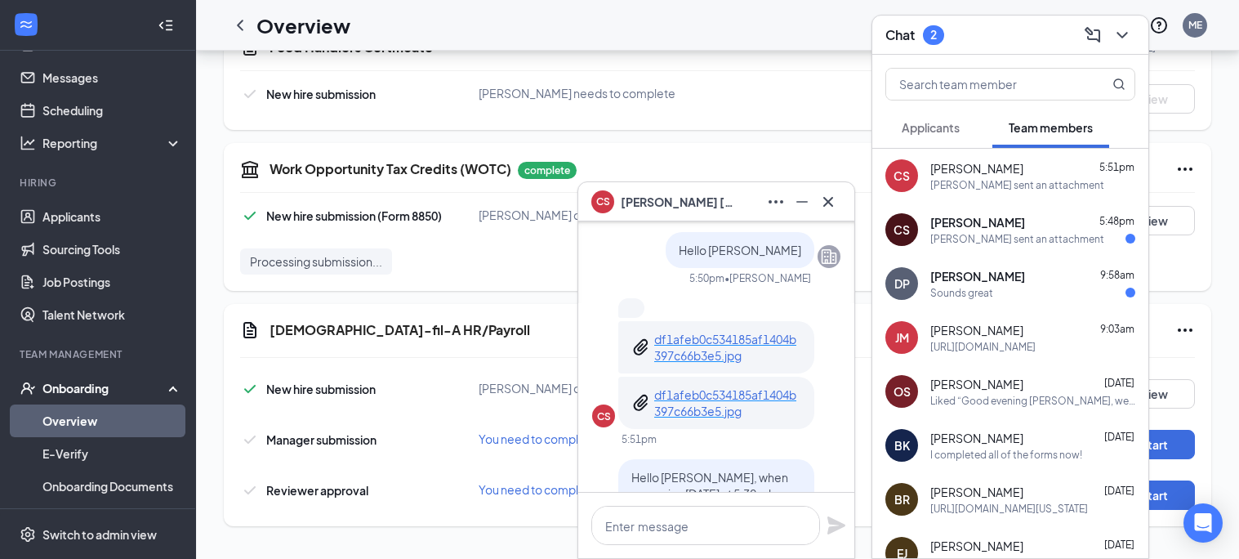
click at [1016, 464] on div "[PERSON_NAME] [DATE] I completed all of the forms now!" at bounding box center [1010, 445] width 276 height 54
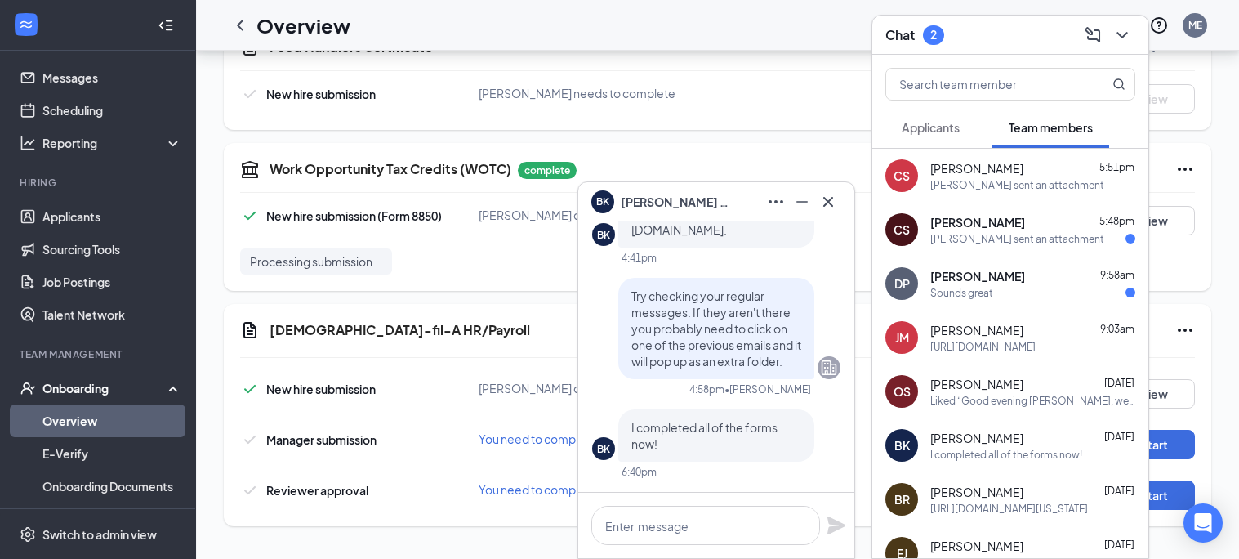
scroll to position [1, 0]
